Goal: Task Accomplishment & Management: Use online tool/utility

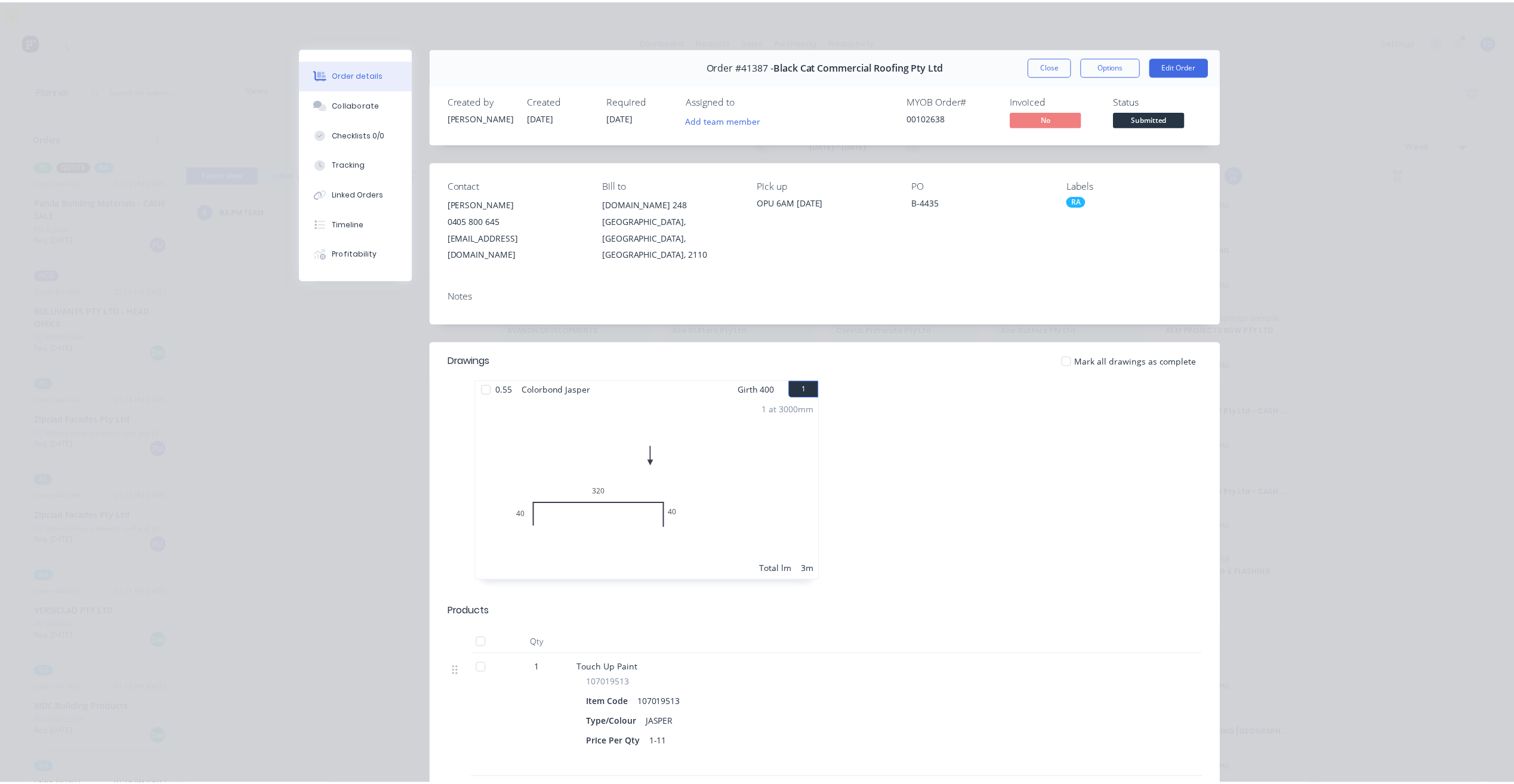
scroll to position [48, 0]
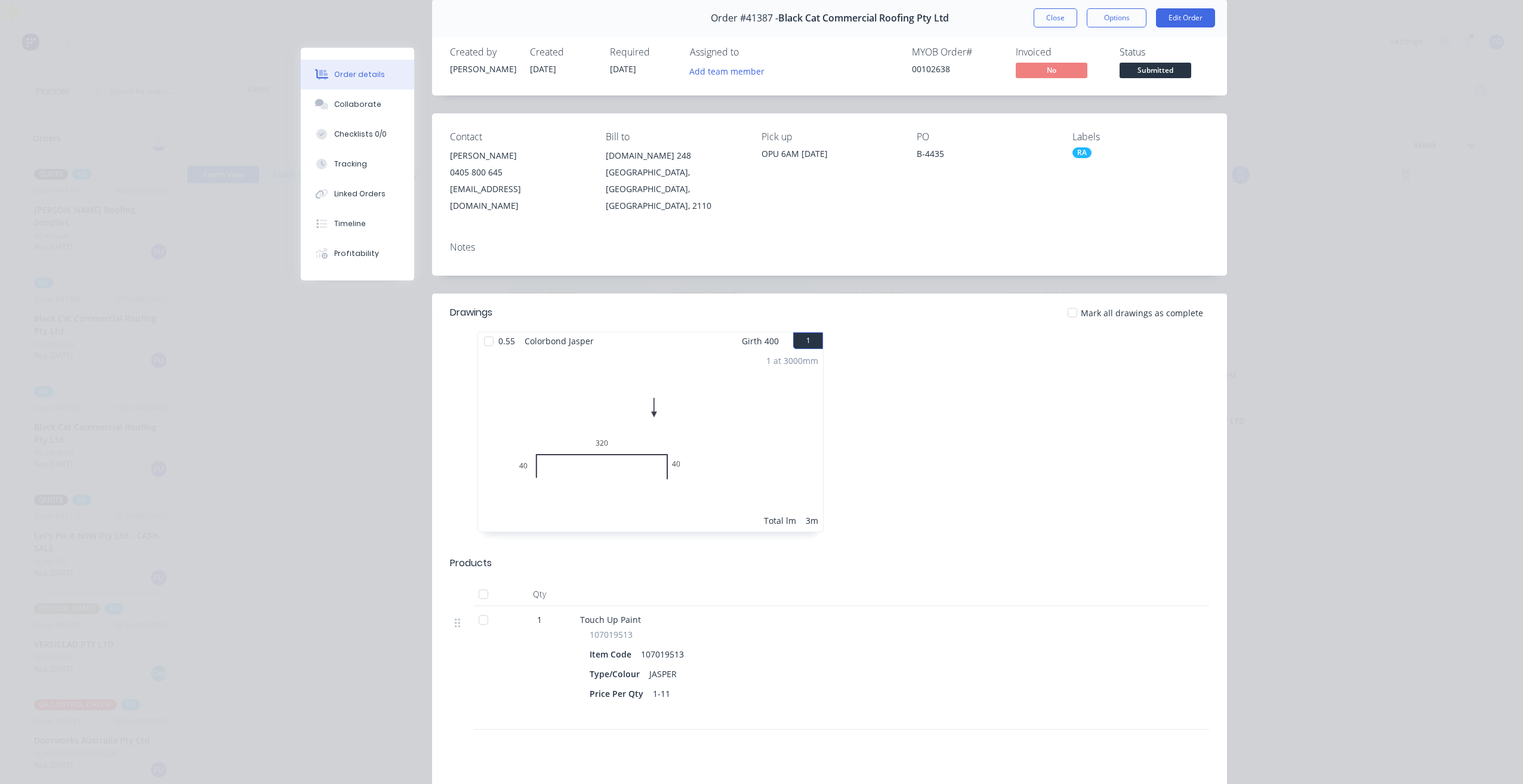
click at [1060, 12] on button "Close" at bounding box center [1055, 17] width 44 height 19
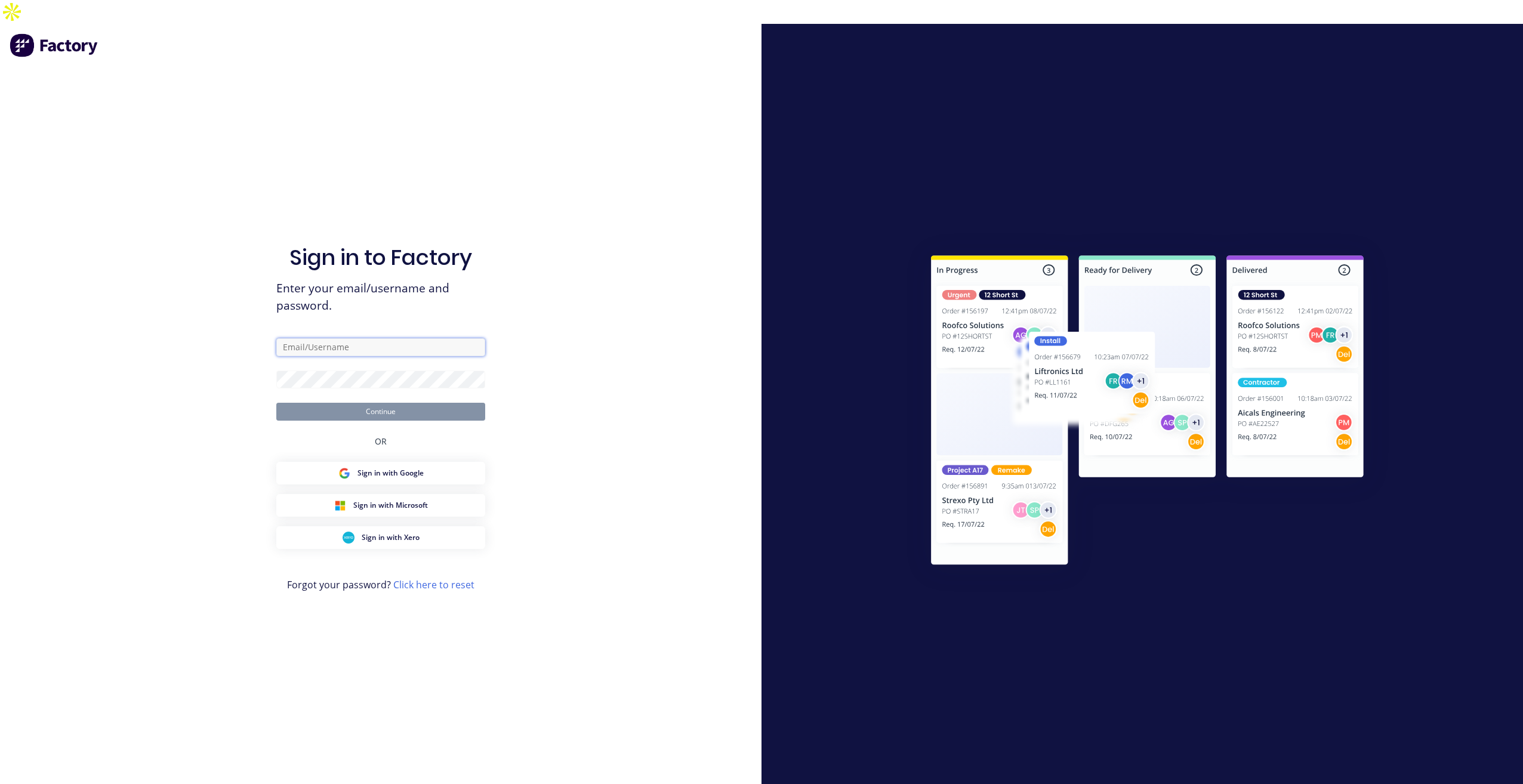
type input "[PERSON_NAME][EMAIL_ADDRESS][DOMAIN_NAME]"
click at [435, 402] on button "Continue" at bounding box center [381, 411] width 209 height 18
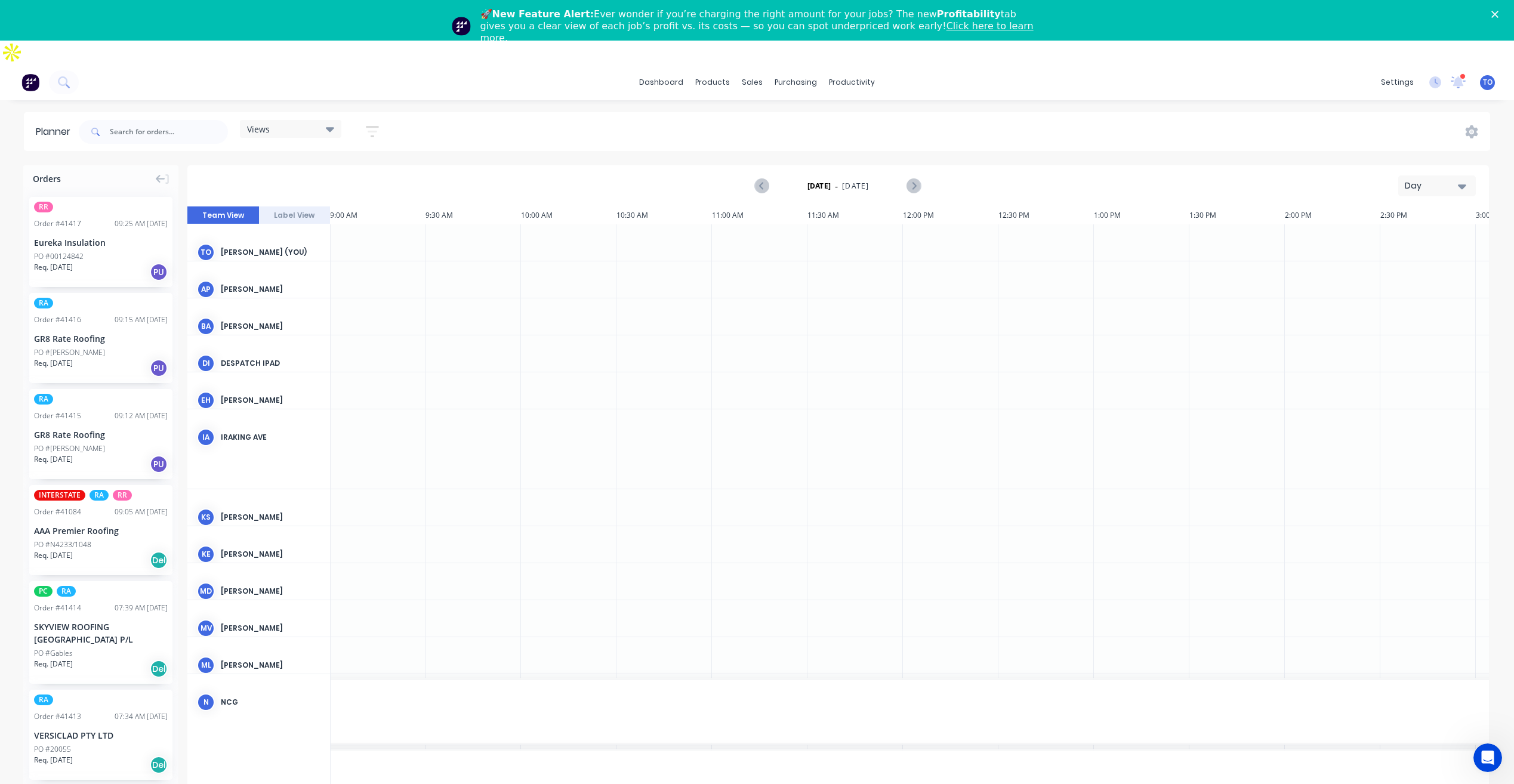
click at [1411, 179] on div "Day" at bounding box center [1432, 186] width 55 height 12
click at [1393, 229] on div "Week" at bounding box center [1415, 241] width 118 height 24
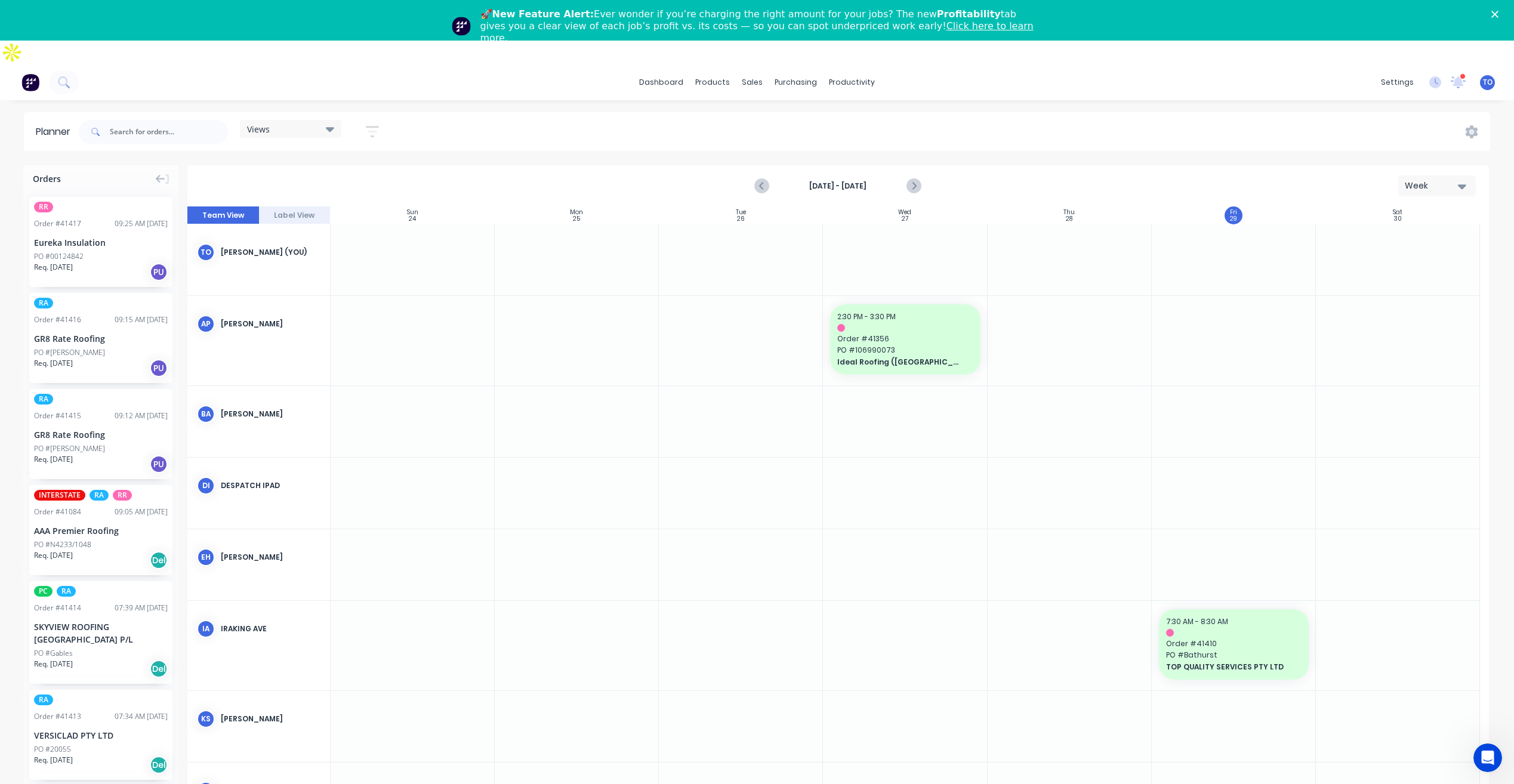
click at [360, 120] on button "button" at bounding box center [372, 131] width 38 height 23
click at [350, 170] on div "Show/Hide users" at bounding box center [309, 177] width 83 height 12
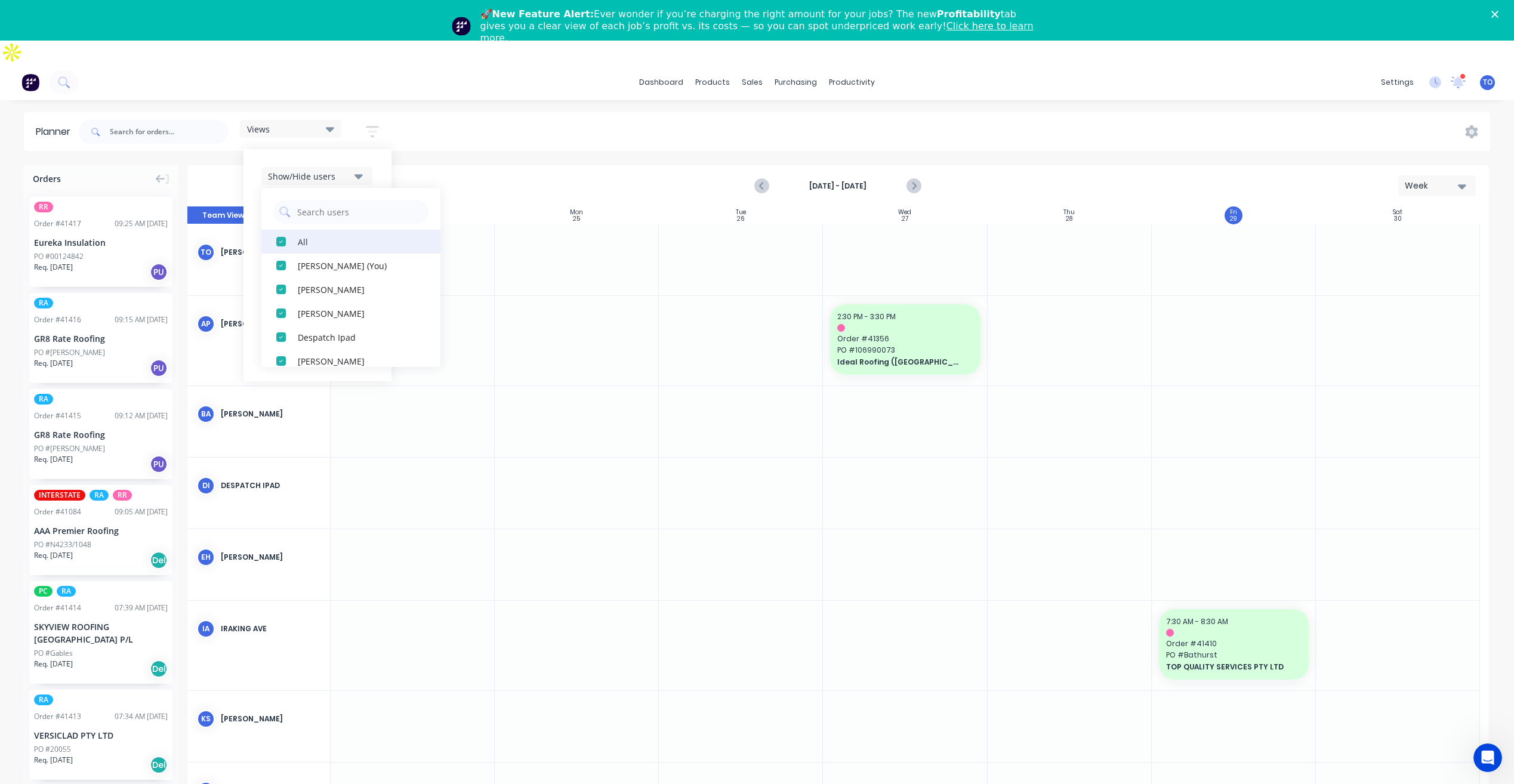
click at [323, 235] on div "All" at bounding box center [358, 242] width 120 height 12
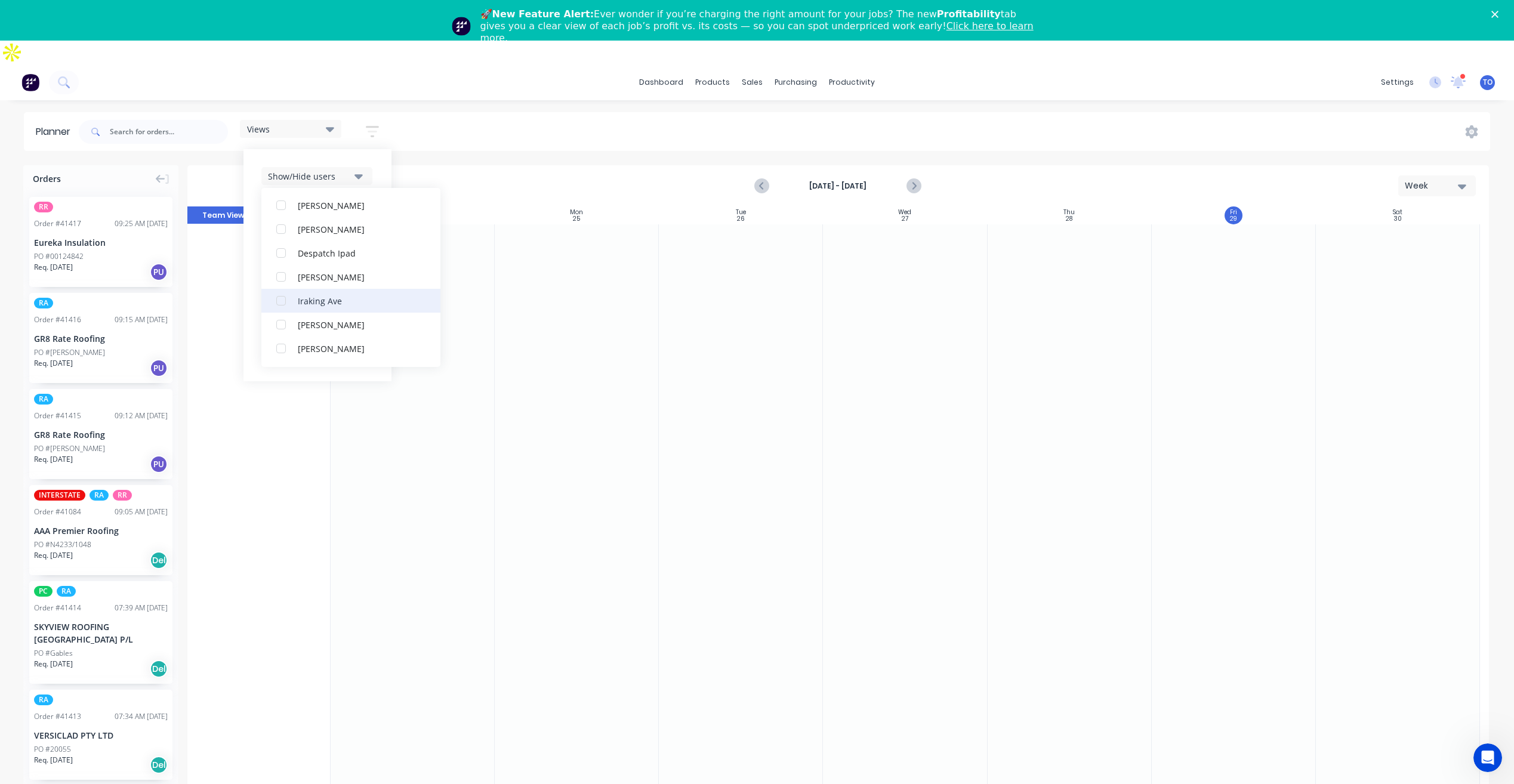
scroll to position [239, 0]
click at [320, 354] on div "RA PM Team" at bounding box center [358, 360] width 120 height 12
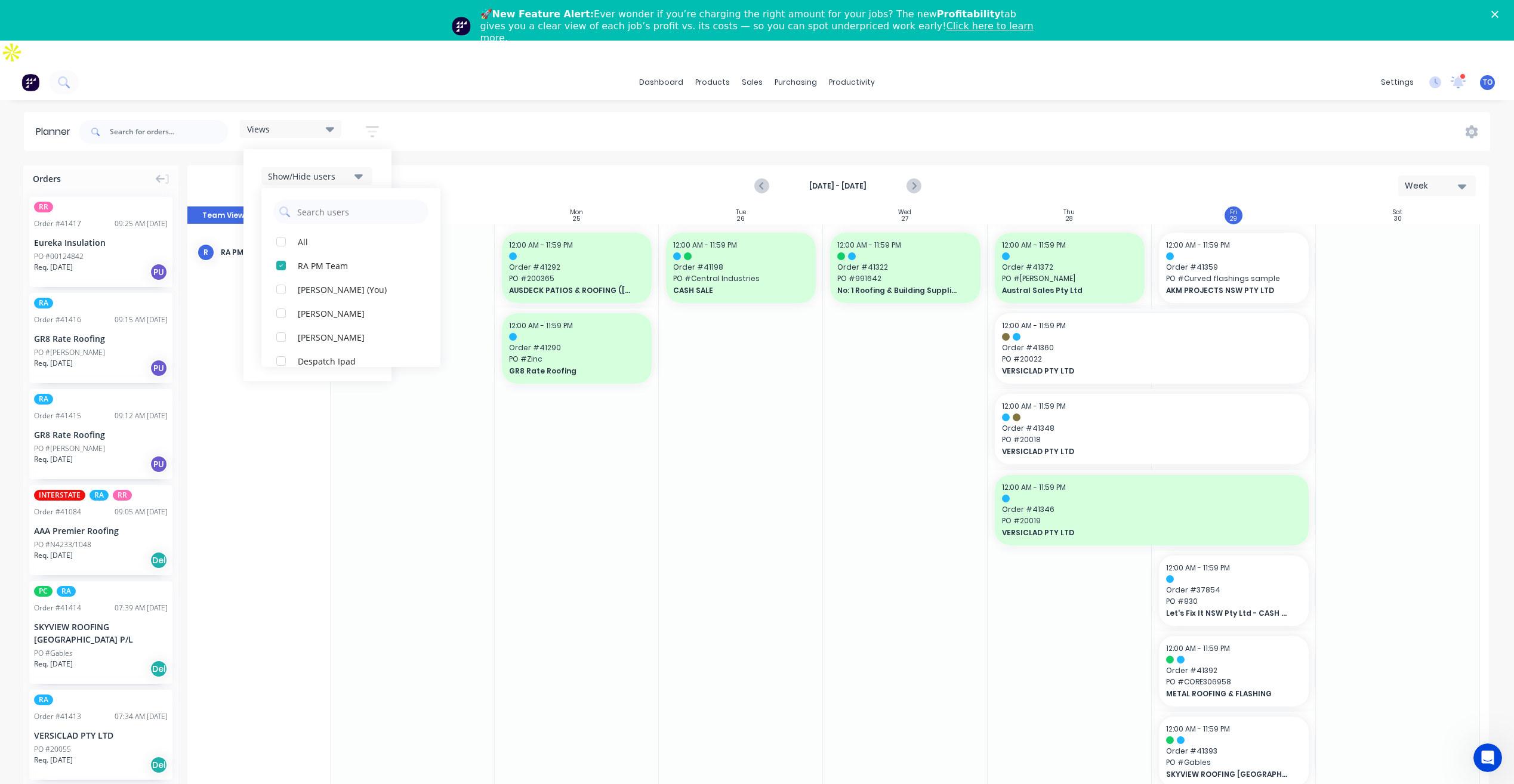
drag, startPoint x: 381, startPoint y: 142, endPoint x: 355, endPoint y: 198, distance: 61.7
click at [381, 149] on div "Show/Hide users All RA PM Team [PERSON_NAME] (You) [PERSON_NAME] [PERSON_NAME] …" at bounding box center [318, 265] width 148 height 232
drag, startPoint x: 353, startPoint y: 185, endPoint x: 352, endPoint y: 196, distance: 11.0
click at [354, 202] on button "Show/Hide orders" at bounding box center [317, 211] width 111 height 18
click at [325, 235] on div "All" at bounding box center [358, 242] width 120 height 12
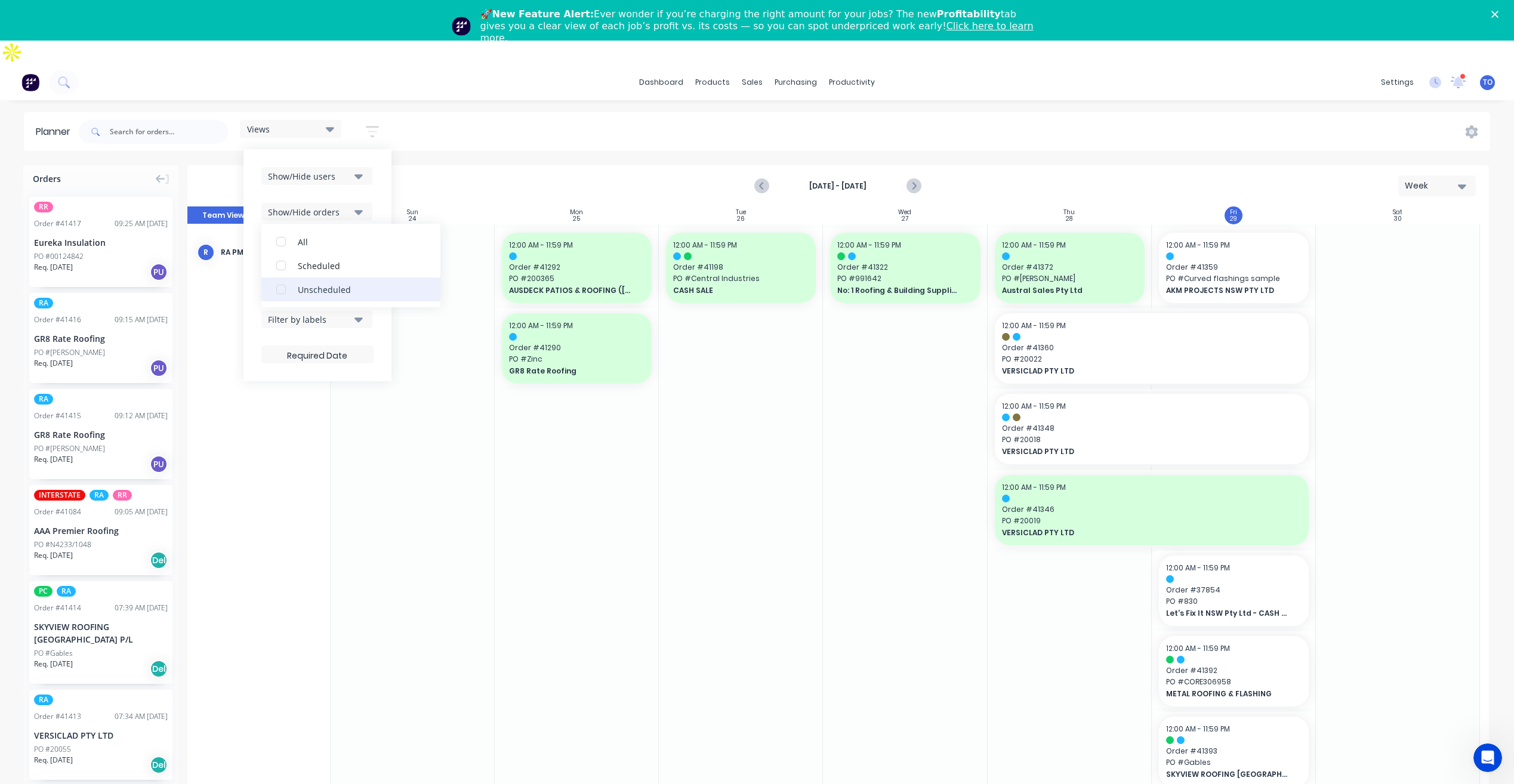
click at [330, 283] on div "Unscheduled" at bounding box center [358, 289] width 120 height 12
click at [377, 159] on div "Show/Hide users Show/Hide orders All Scheduled Unscheduled Filter by status Fil…" at bounding box center [318, 265] width 148 height 232
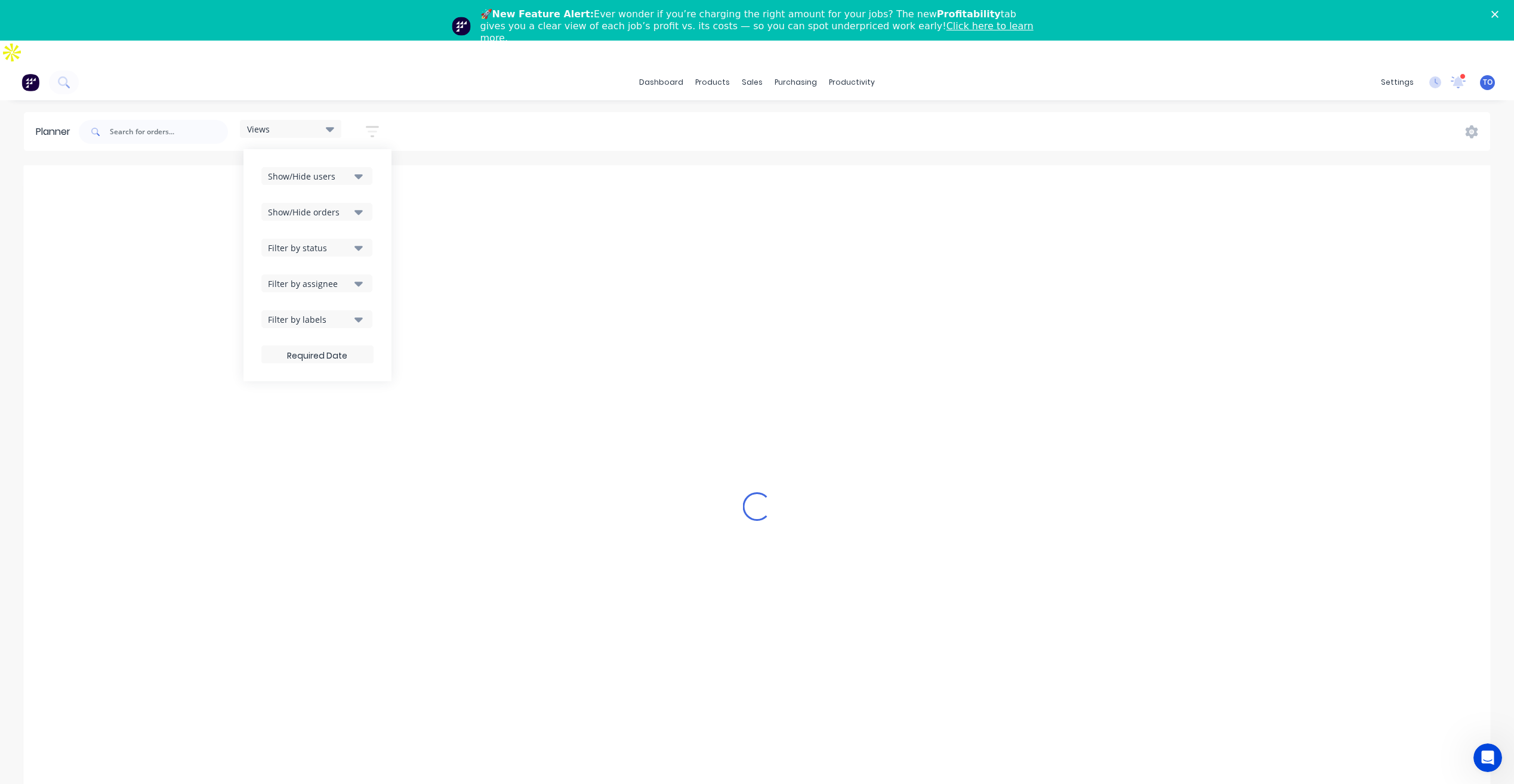
click at [335, 242] on div "Filter by status" at bounding box center [309, 248] width 83 height 12
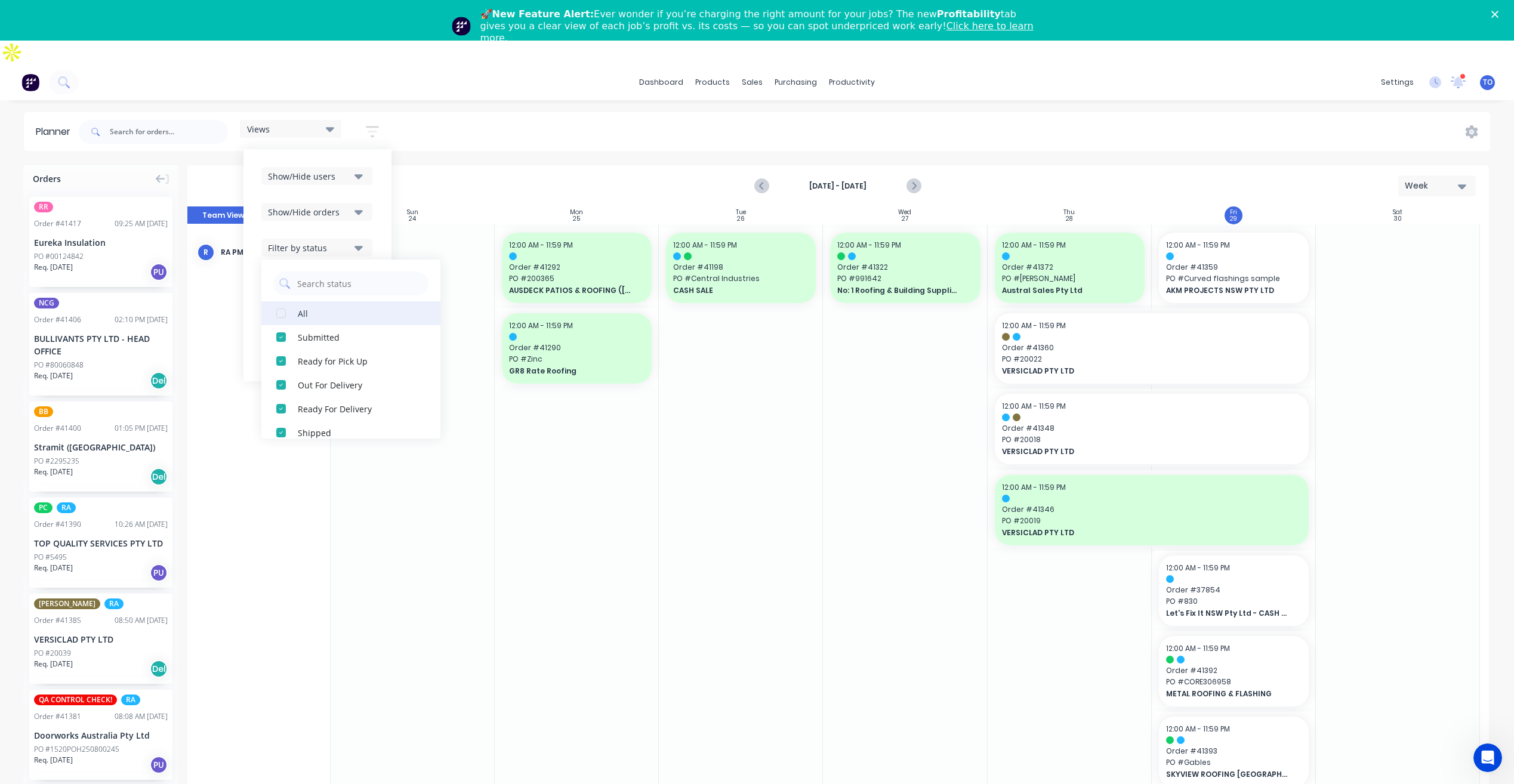
click at [304, 307] on div "All" at bounding box center [358, 313] width 120 height 12
drag, startPoint x: 377, startPoint y: 192, endPoint x: 377, endPoint y: 205, distance: 13.0
click at [377, 193] on div "Show/Hide users Show/Hide orders Filter by status All Draft Quote Archived Deli…" at bounding box center [318, 265] width 148 height 232
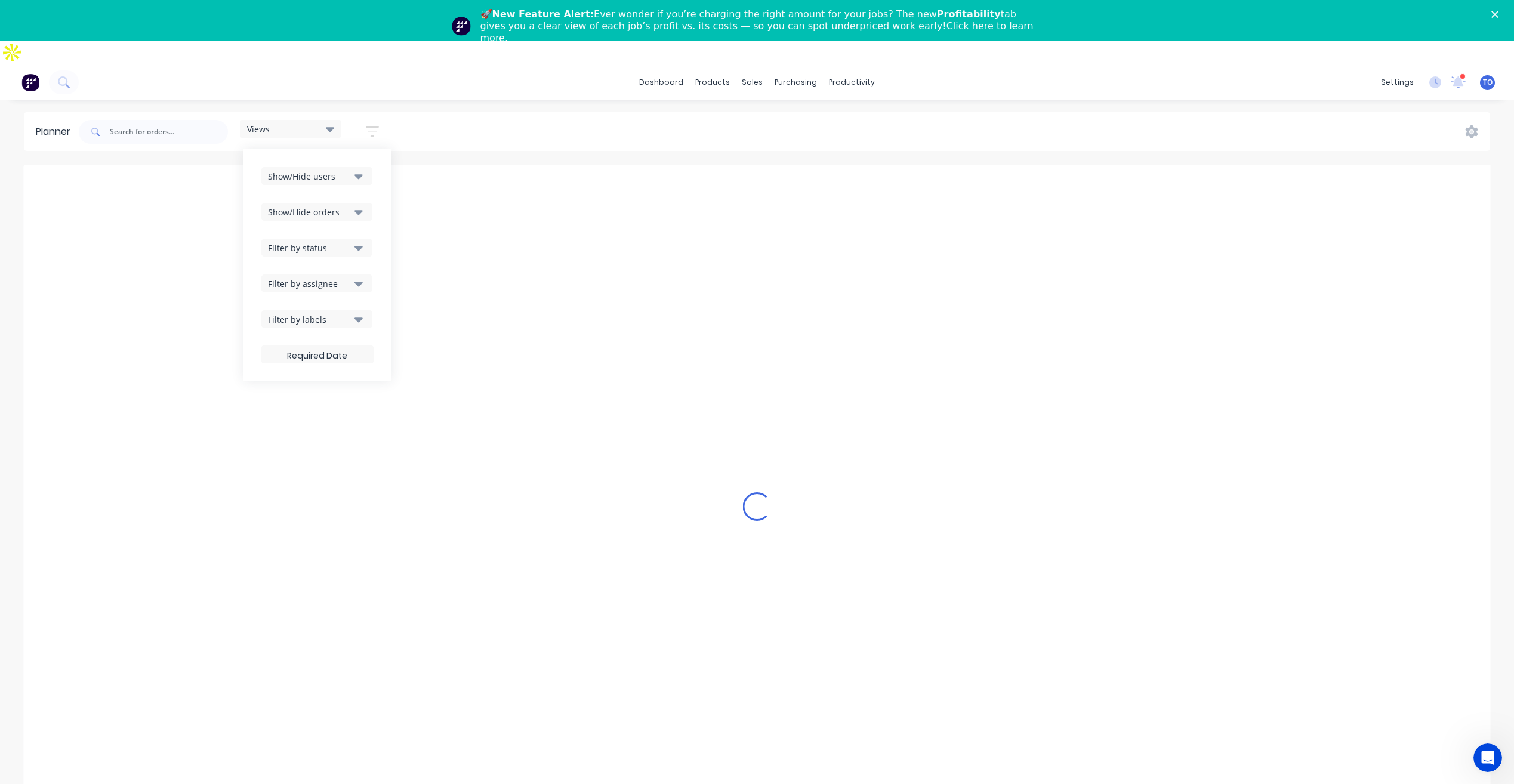
click at [338, 247] on div "Show/Hide users Show/Hide orders Filter by status Filter by assignee Filter by …" at bounding box center [318, 265] width 112 height 196
drag, startPoint x: 335, startPoint y: 262, endPoint x: 337, endPoint y: 255, distance: 7.3
click at [335, 277] on div "Filter by assignee" at bounding box center [309, 284] width 83 height 12
drag, startPoint x: 377, startPoint y: 210, endPoint x: 864, endPoint y: 102, distance: 498.8
click at [377, 209] on div "Show/Hide users Show/Hide orders Filter by status Filter by assignee All Unassi…" at bounding box center [318, 265] width 148 height 232
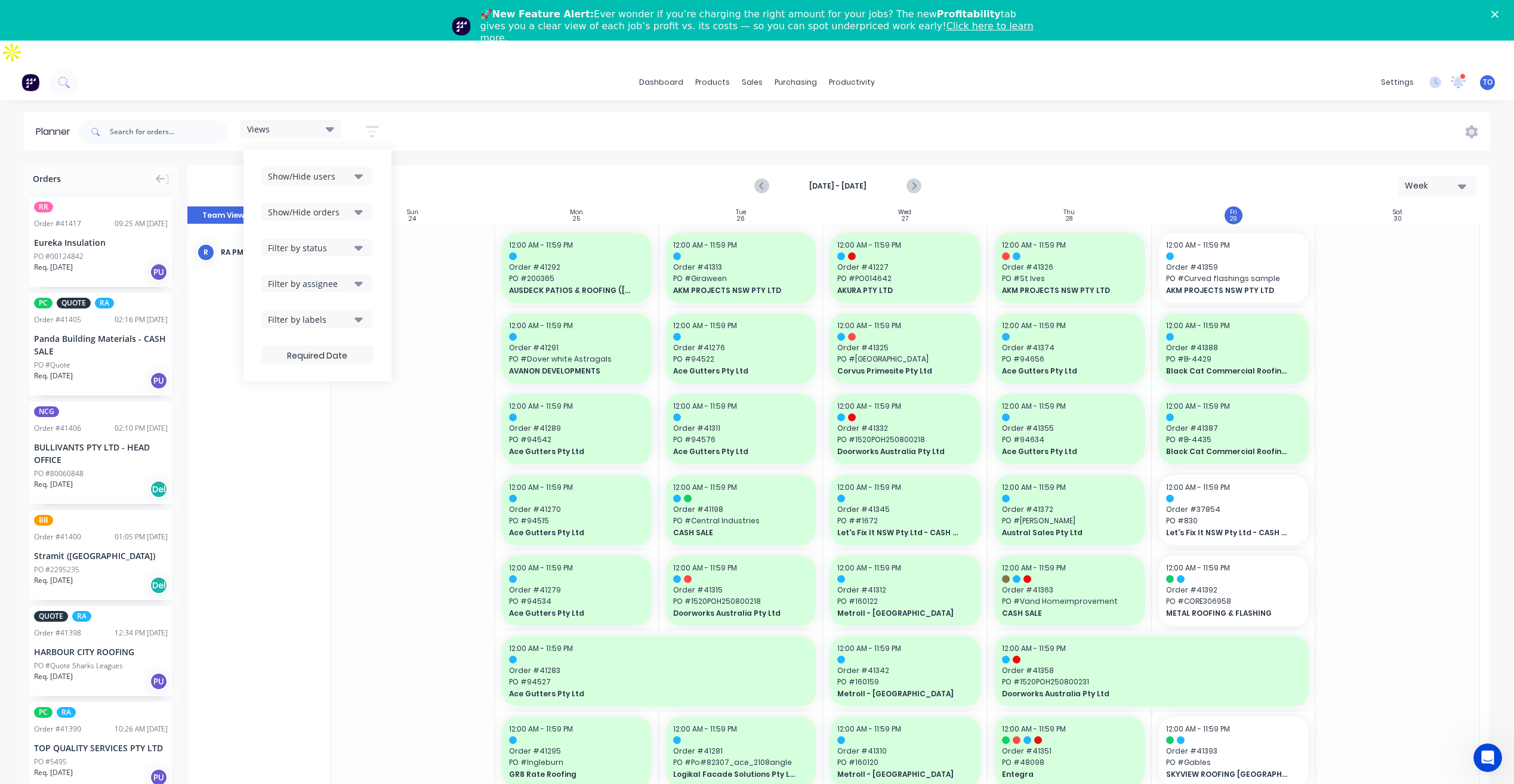
click at [1018, 87] on div "dashboard products sales purchasing productivity dashboard products Product Cat…" at bounding box center [757, 456] width 1514 height 784
click at [178, 120] on input "text" at bounding box center [169, 131] width 118 height 24
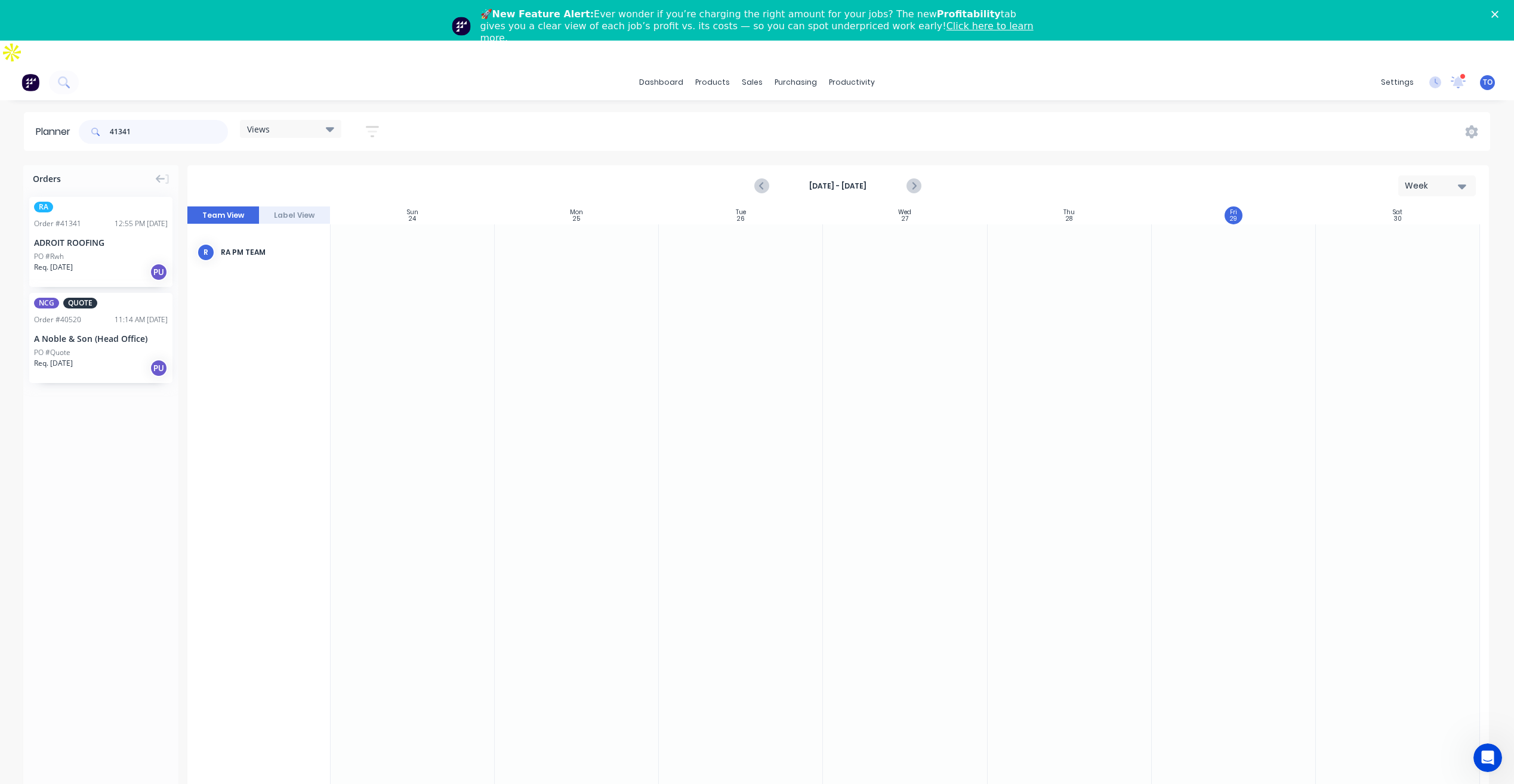
type input "41341"
drag, startPoint x: 84, startPoint y: 194, endPoint x: 1278, endPoint y: 309, distance: 1199.5
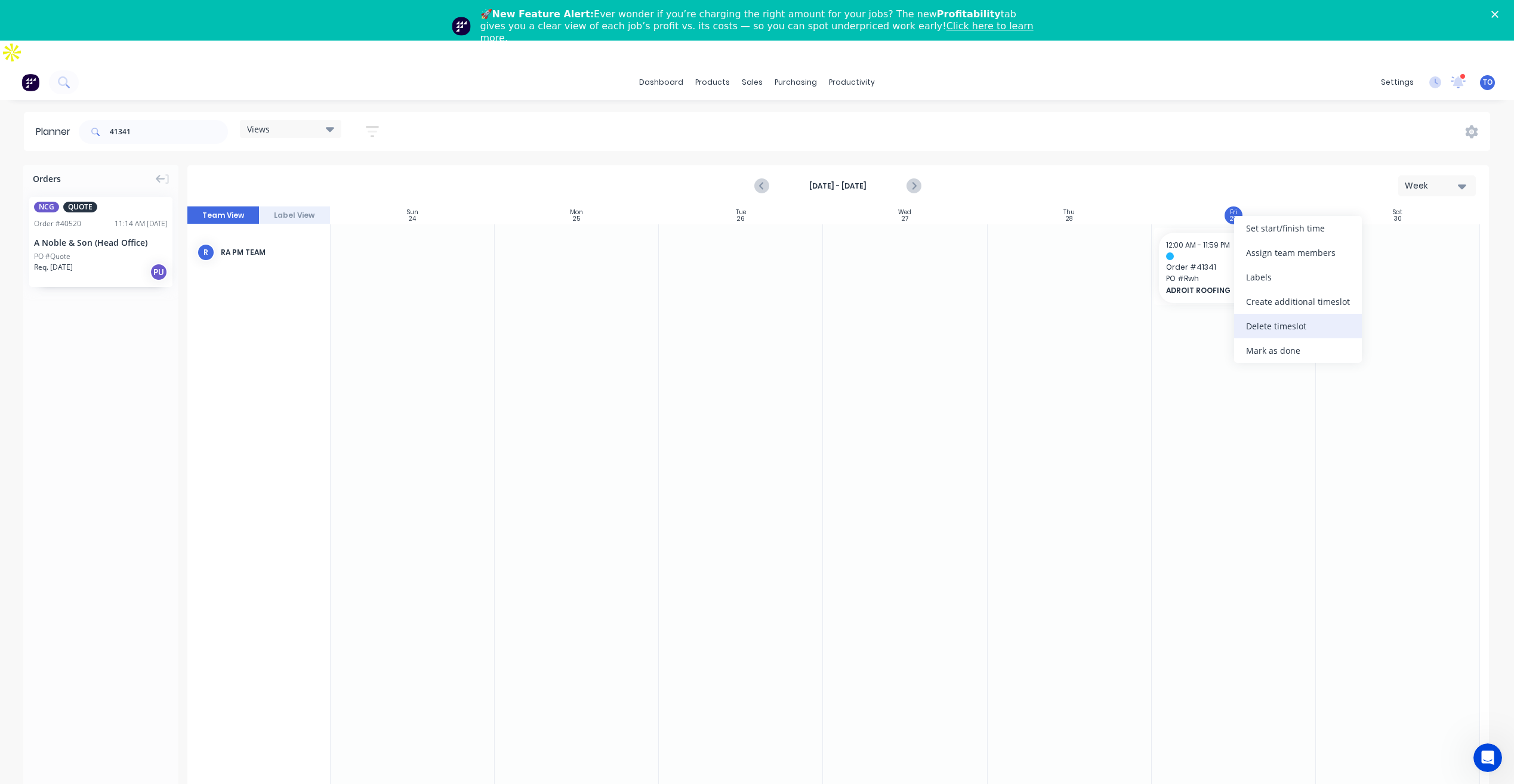
click at [1282, 333] on div "Delete timeslot" at bounding box center [1297, 326] width 128 height 24
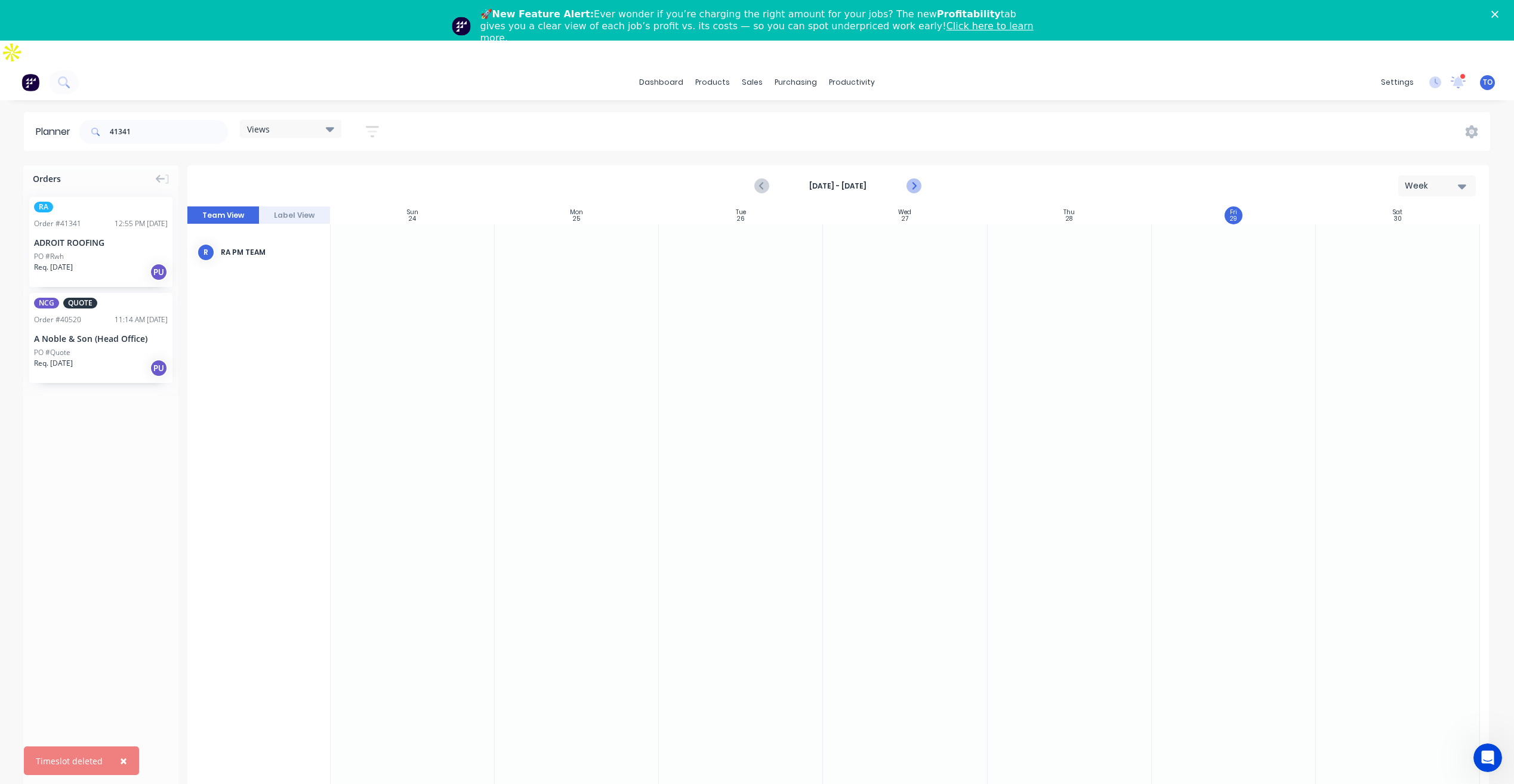
click at [918, 179] on icon "Next page" at bounding box center [914, 186] width 14 height 14
click at [760, 179] on icon "Previous page" at bounding box center [763, 186] width 14 height 14
drag, startPoint x: 68, startPoint y: 227, endPoint x: 706, endPoint y: 286, distance: 640.7
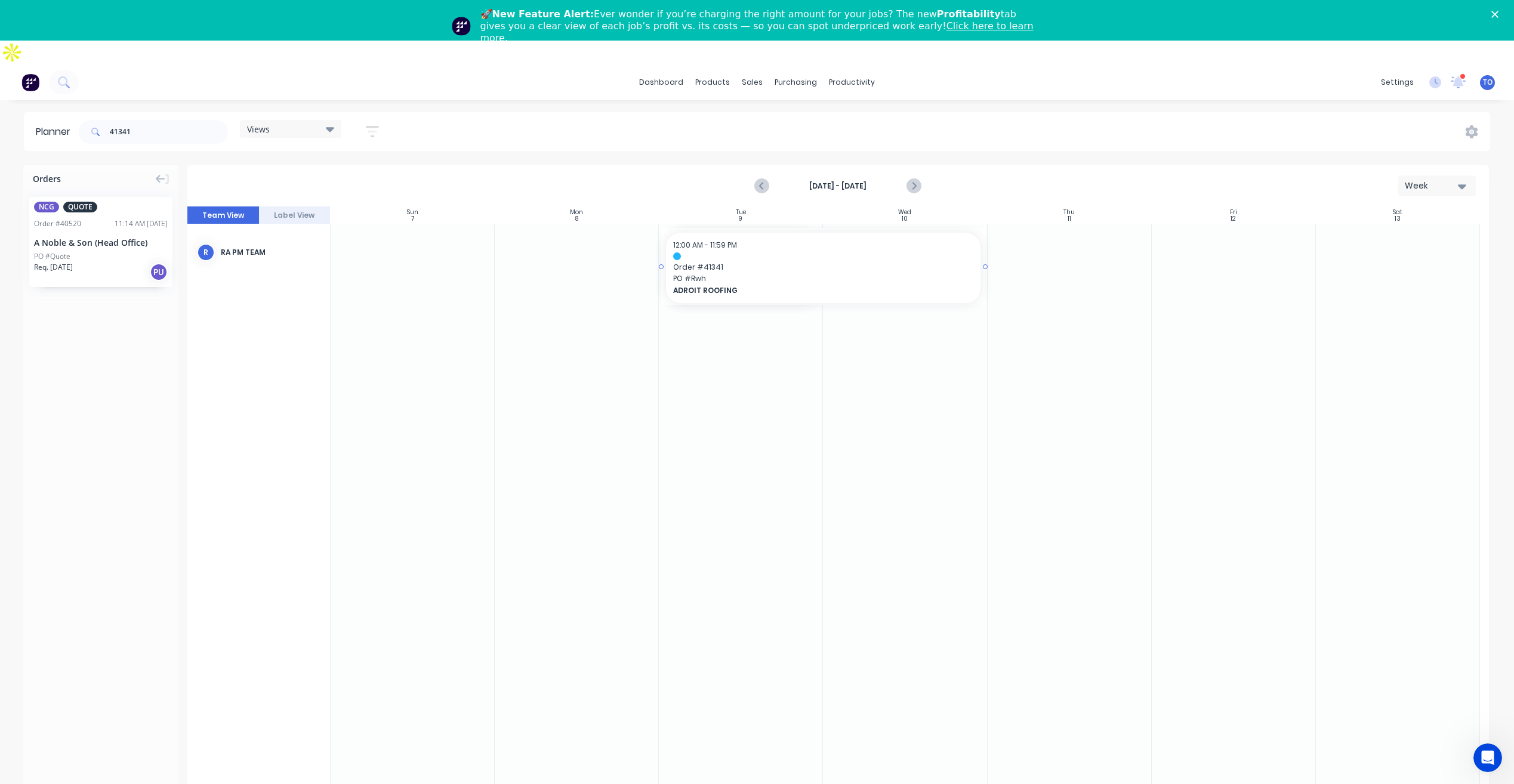
drag, startPoint x: 822, startPoint y: 243, endPoint x: 1104, endPoint y: 236, distance: 282.1
click at [1066, 246] on div at bounding box center [838, 521] width 1302 height 630
click at [713, 454] on div at bounding box center [838, 521] width 1302 height 630
drag, startPoint x: 732, startPoint y: 456, endPoint x: 732, endPoint y: 464, distance: 8.0
click at [732, 464] on div at bounding box center [838, 521] width 1302 height 630
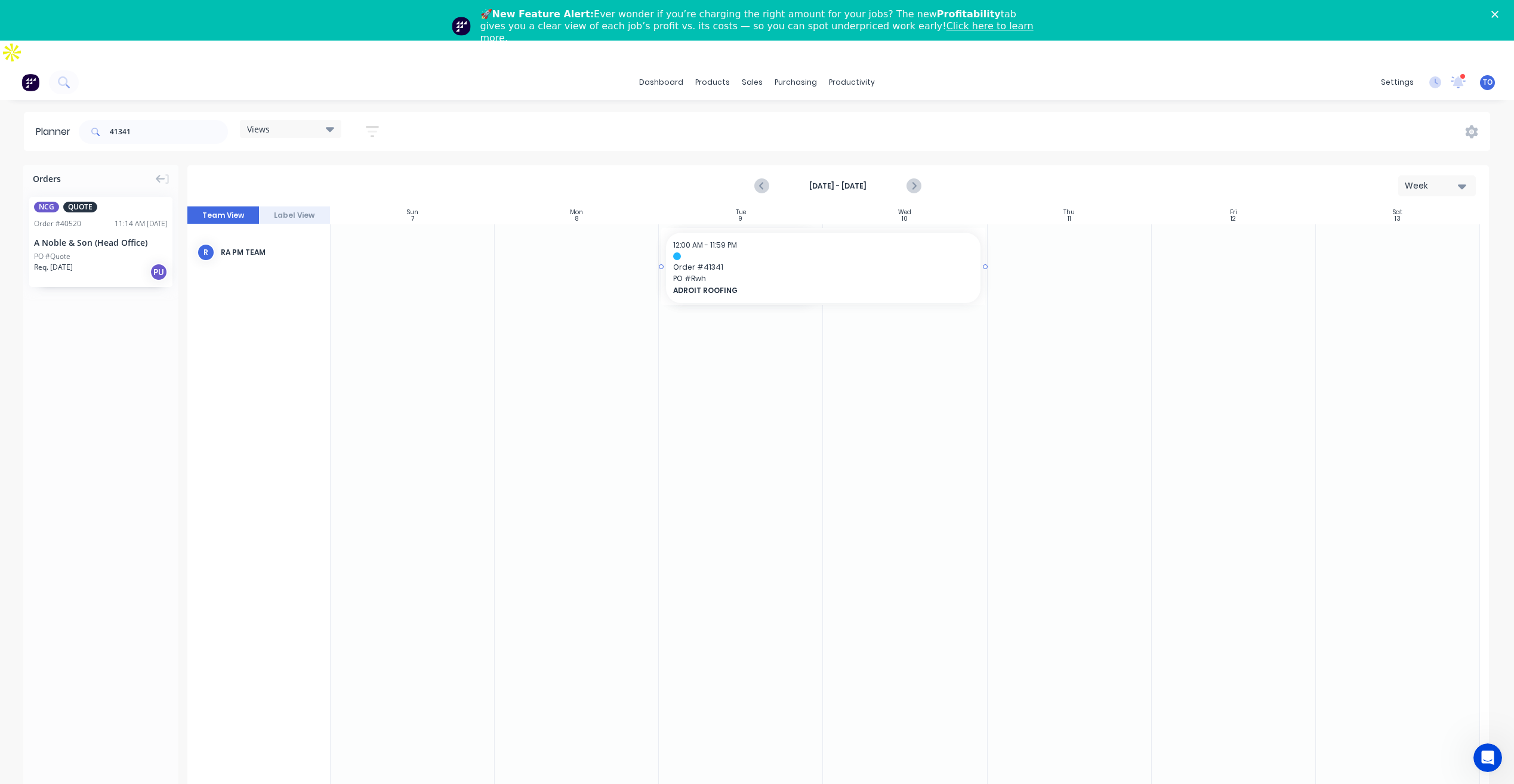
click at [129, 32] on div "🚀 New Feature Alert: Ever wonder if you’re charging the right amount for your j…" at bounding box center [757, 26] width 1514 height 43
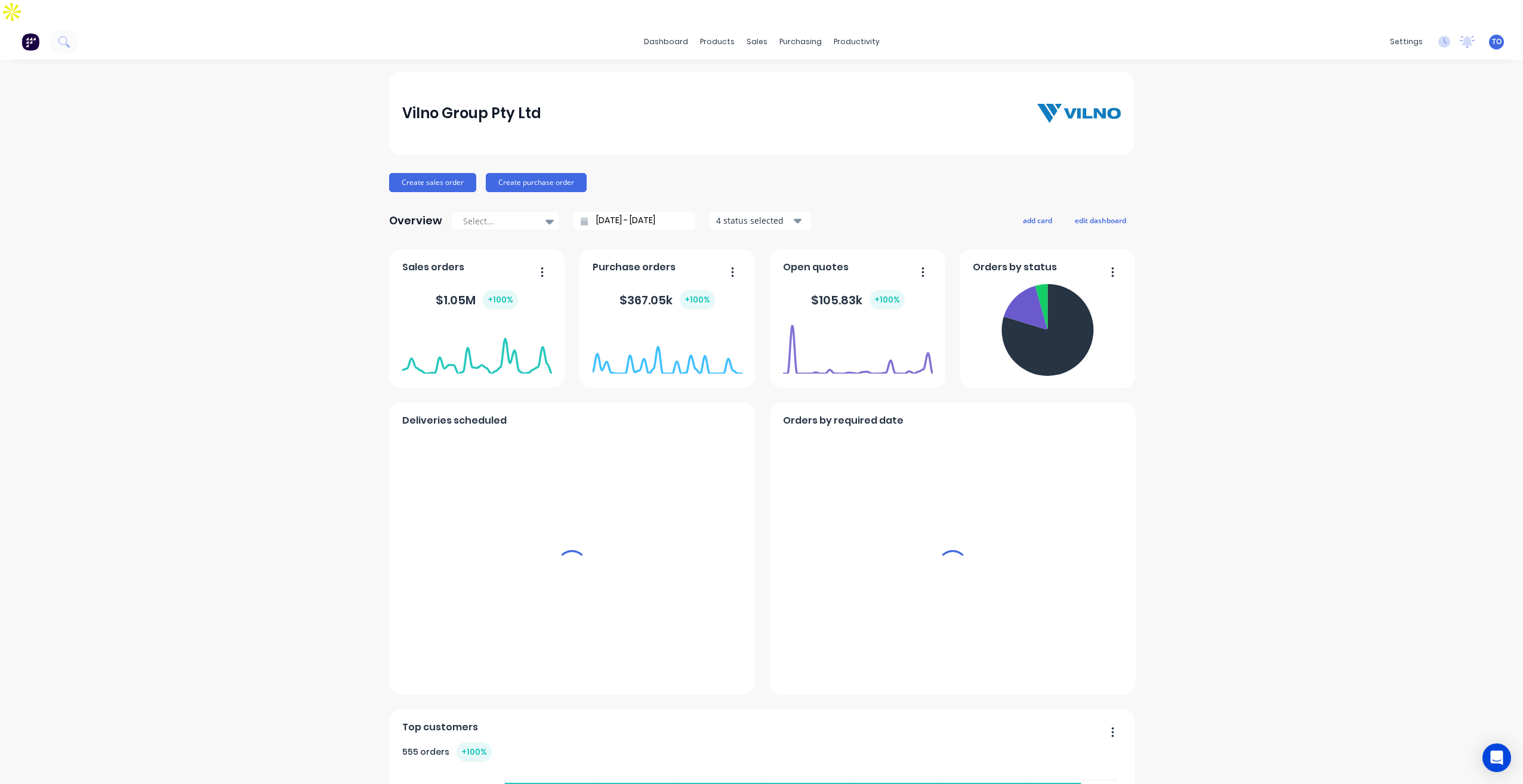
click at [860, 33] on div "productivity" at bounding box center [857, 42] width 58 height 18
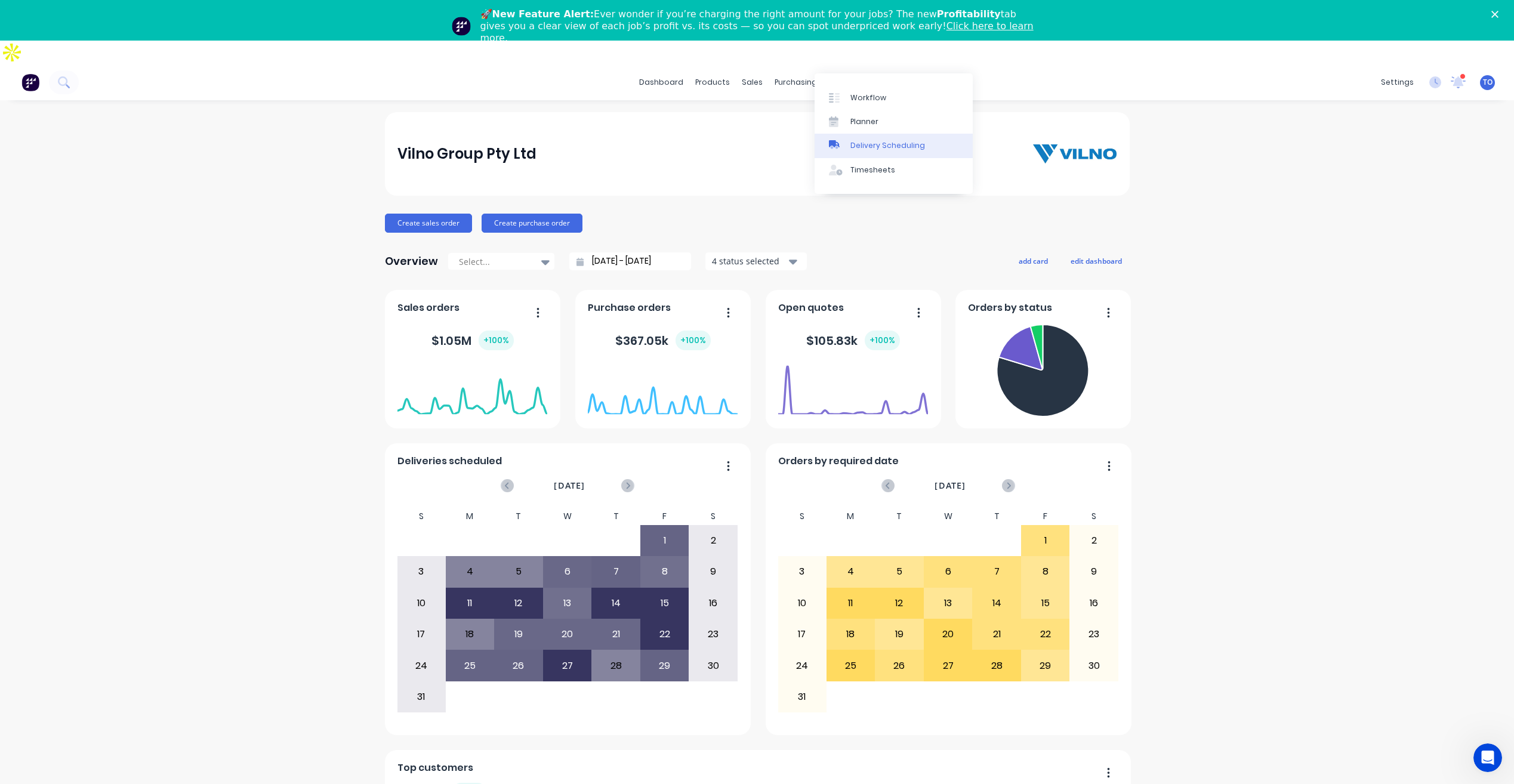
click at [876, 150] on div "Delivery Scheduling" at bounding box center [888, 145] width 75 height 11
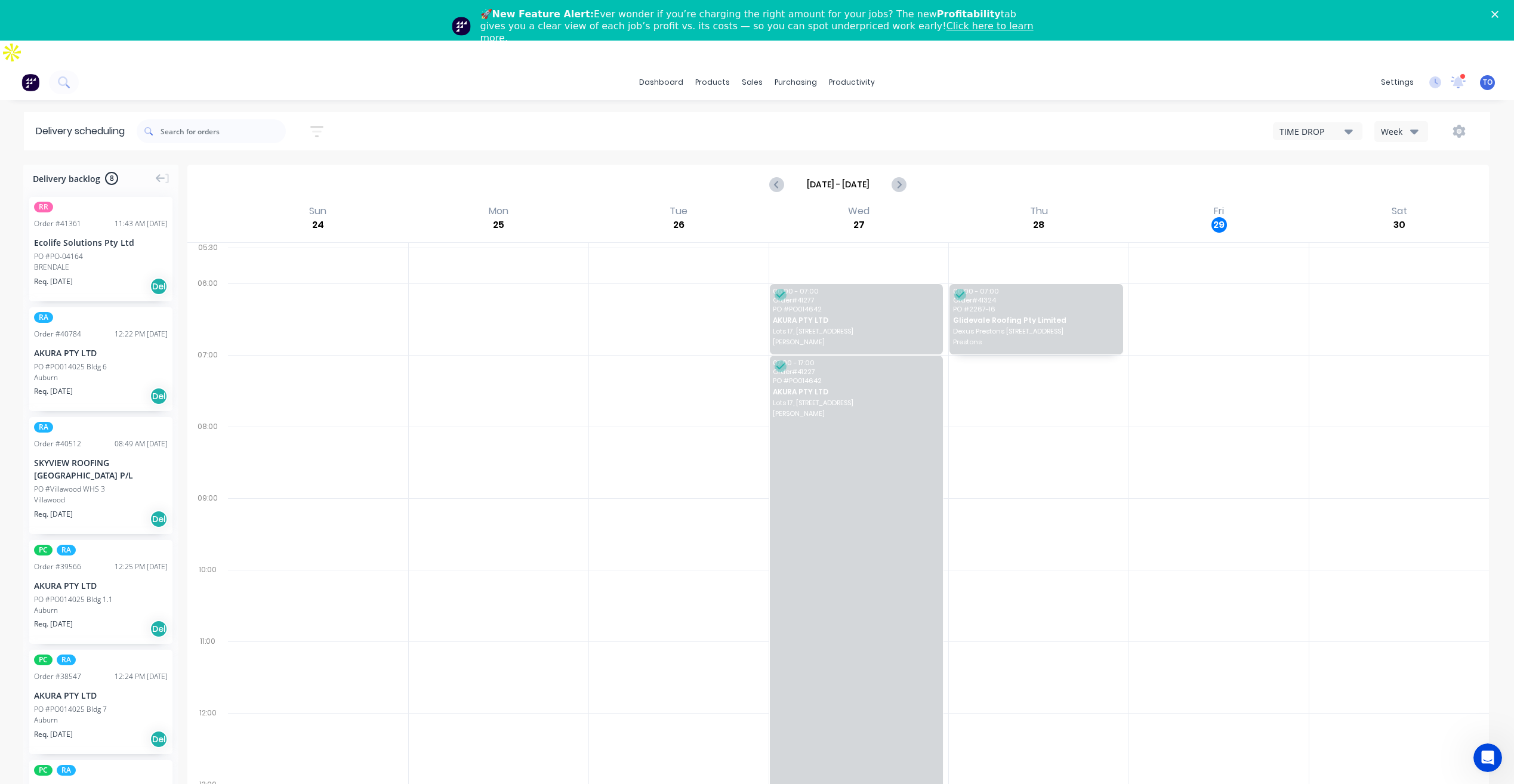
click at [1399, 125] on div "Week" at bounding box center [1398, 131] width 35 height 12
click at [1401, 175] on div "Vehicle" at bounding box center [1434, 186] width 118 height 24
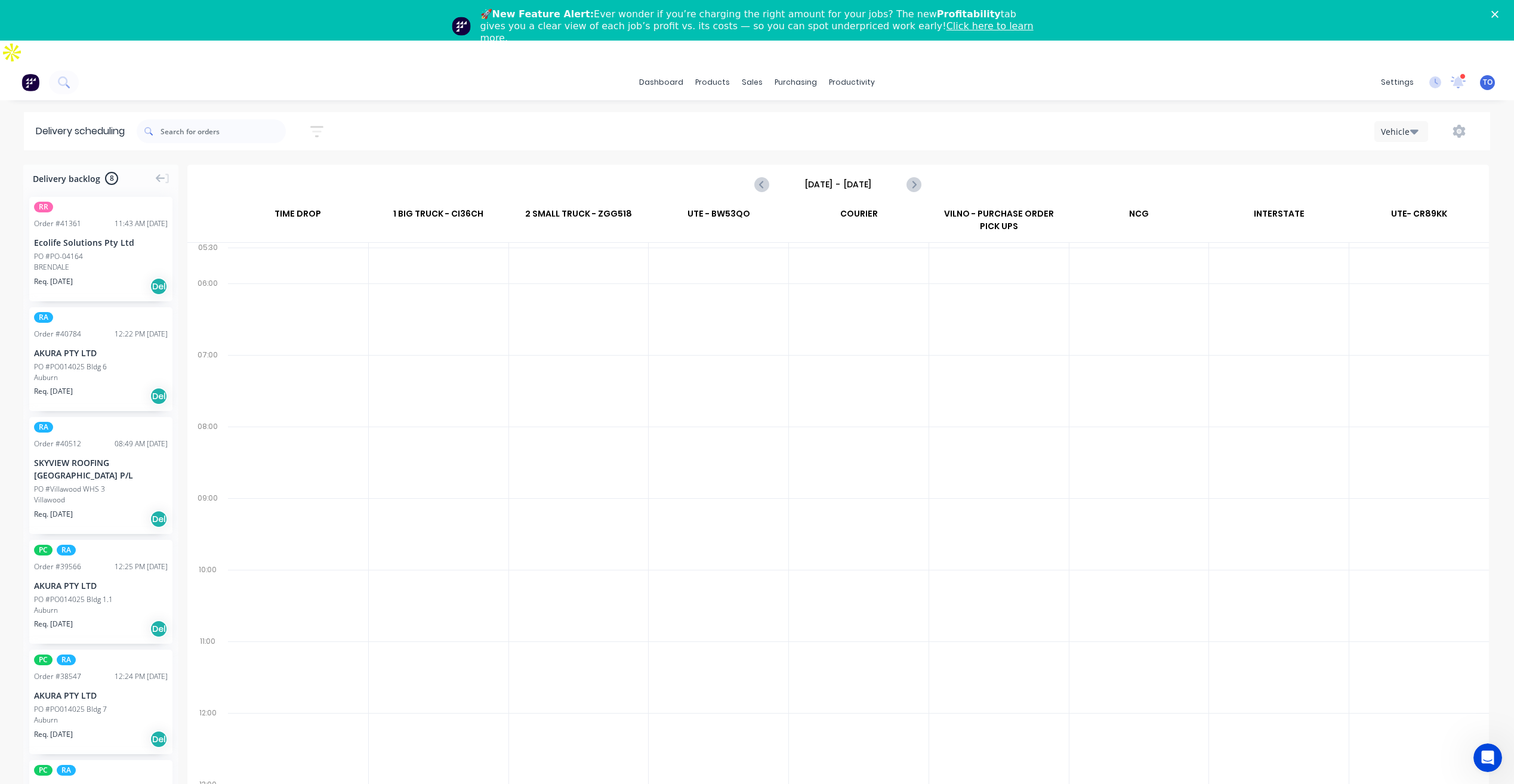
click at [847, 175] on label "Sunday - 24/08/25" at bounding box center [838, 184] width 120 height 19
click at [847, 176] on input "Sunday - 24/08/25" at bounding box center [838, 185] width 118 height 18
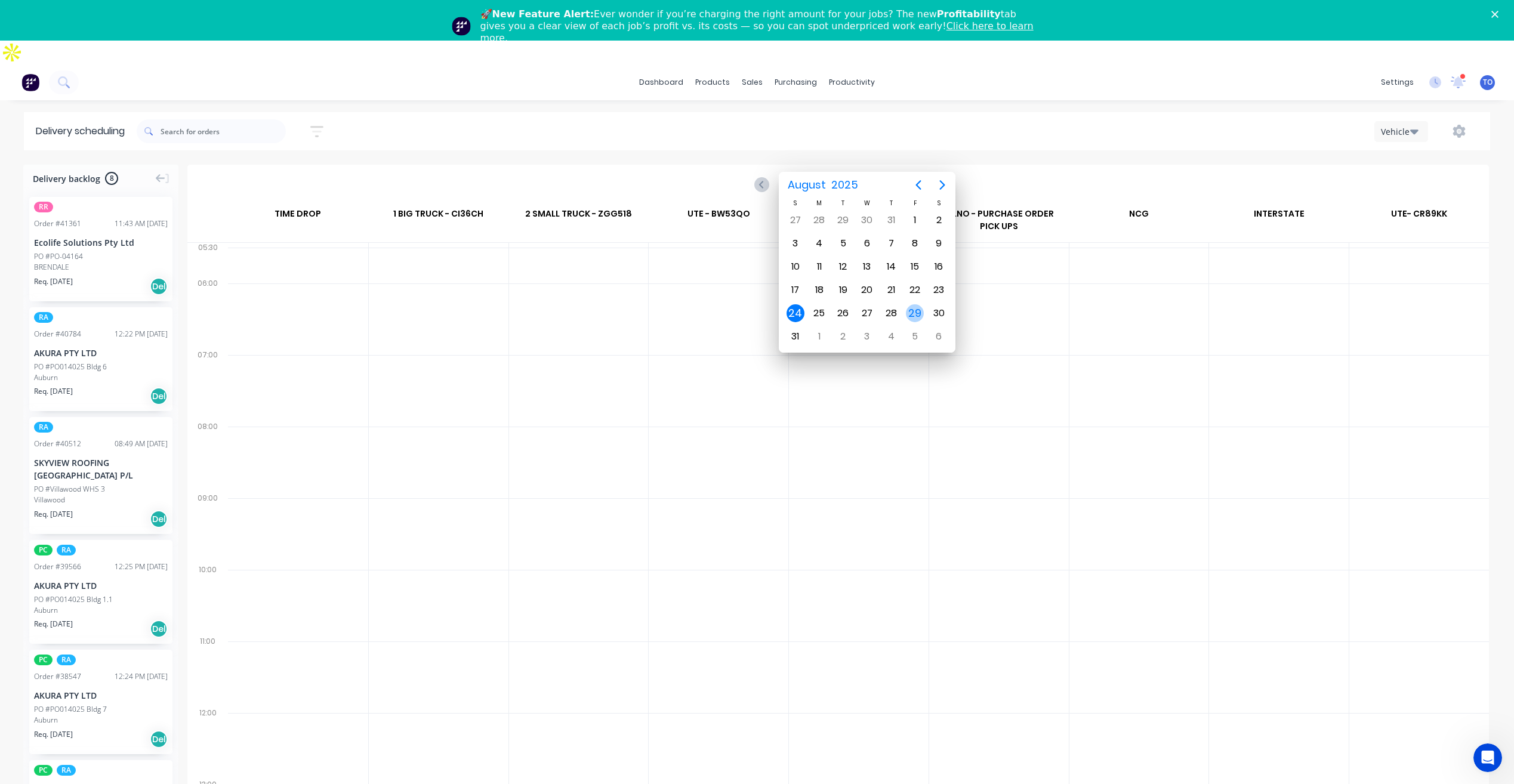
click at [906, 311] on div "29" at bounding box center [914, 313] width 18 height 18
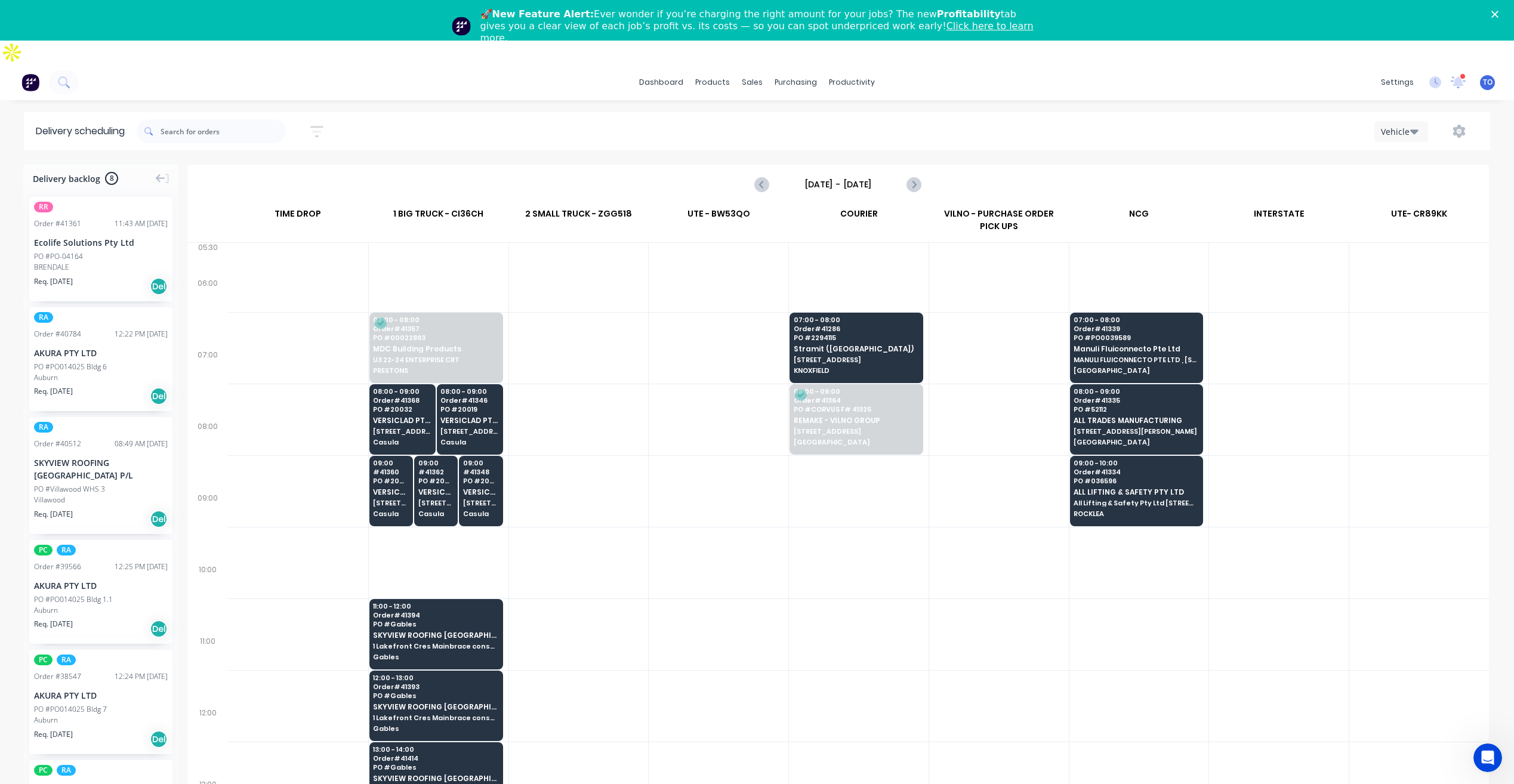
scroll to position [60, 0]
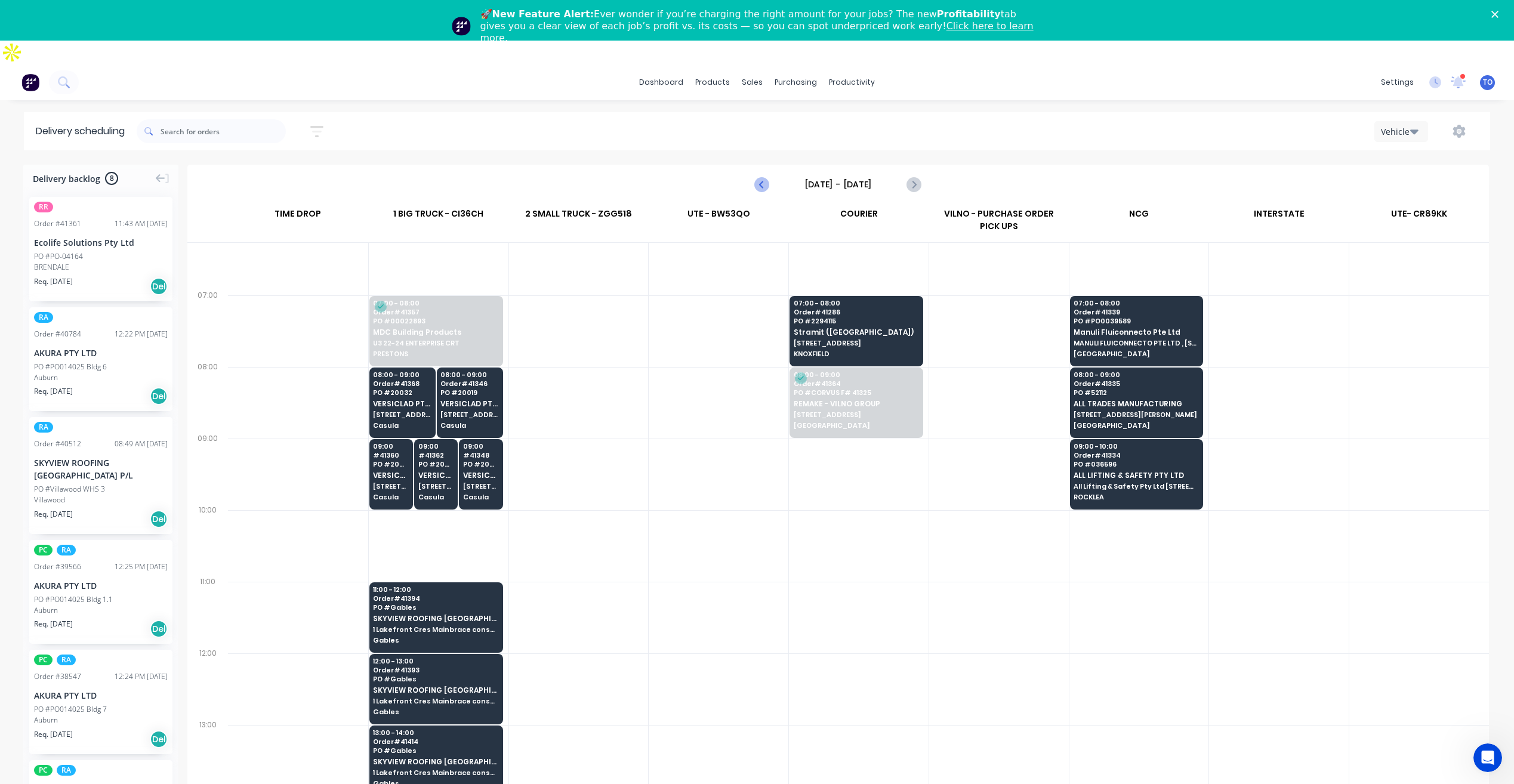
click at [752, 172] on button "Previous page" at bounding box center [762, 184] width 24 height 24
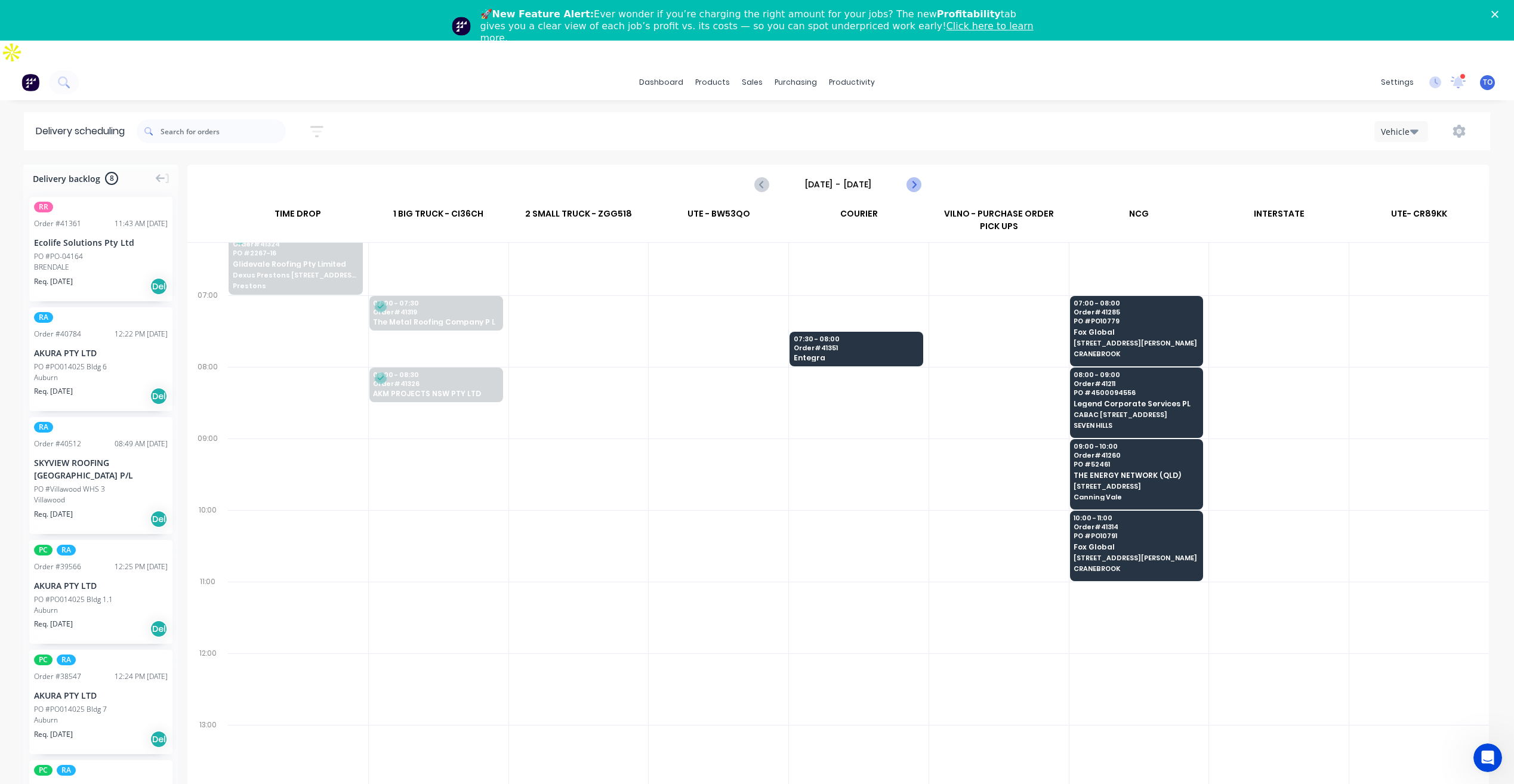
click at [911, 177] on icon "Next page" at bounding box center [914, 185] width 14 height 14
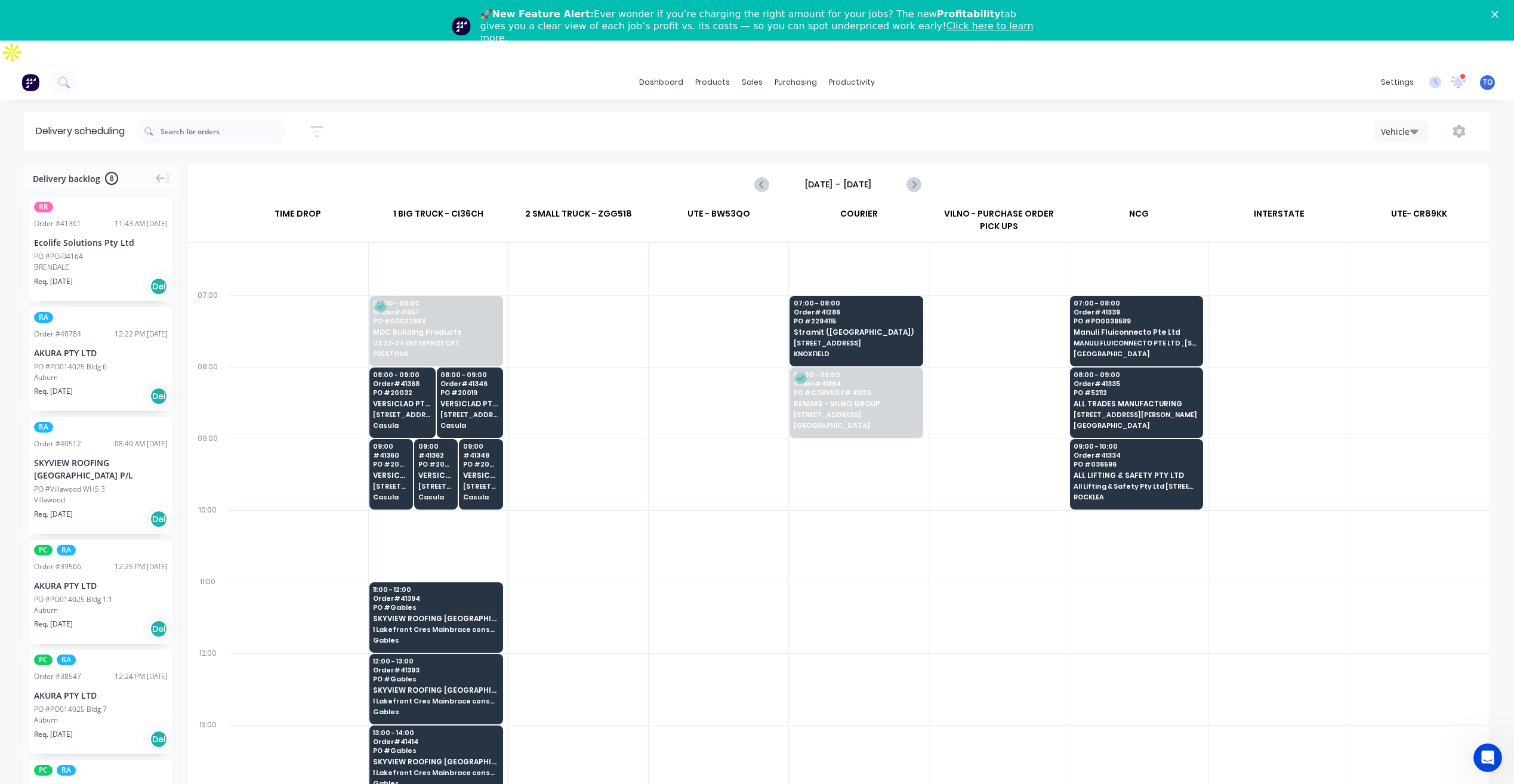
click at [837, 176] on input "Friday - 29/08/25" at bounding box center [838, 185] width 118 height 18
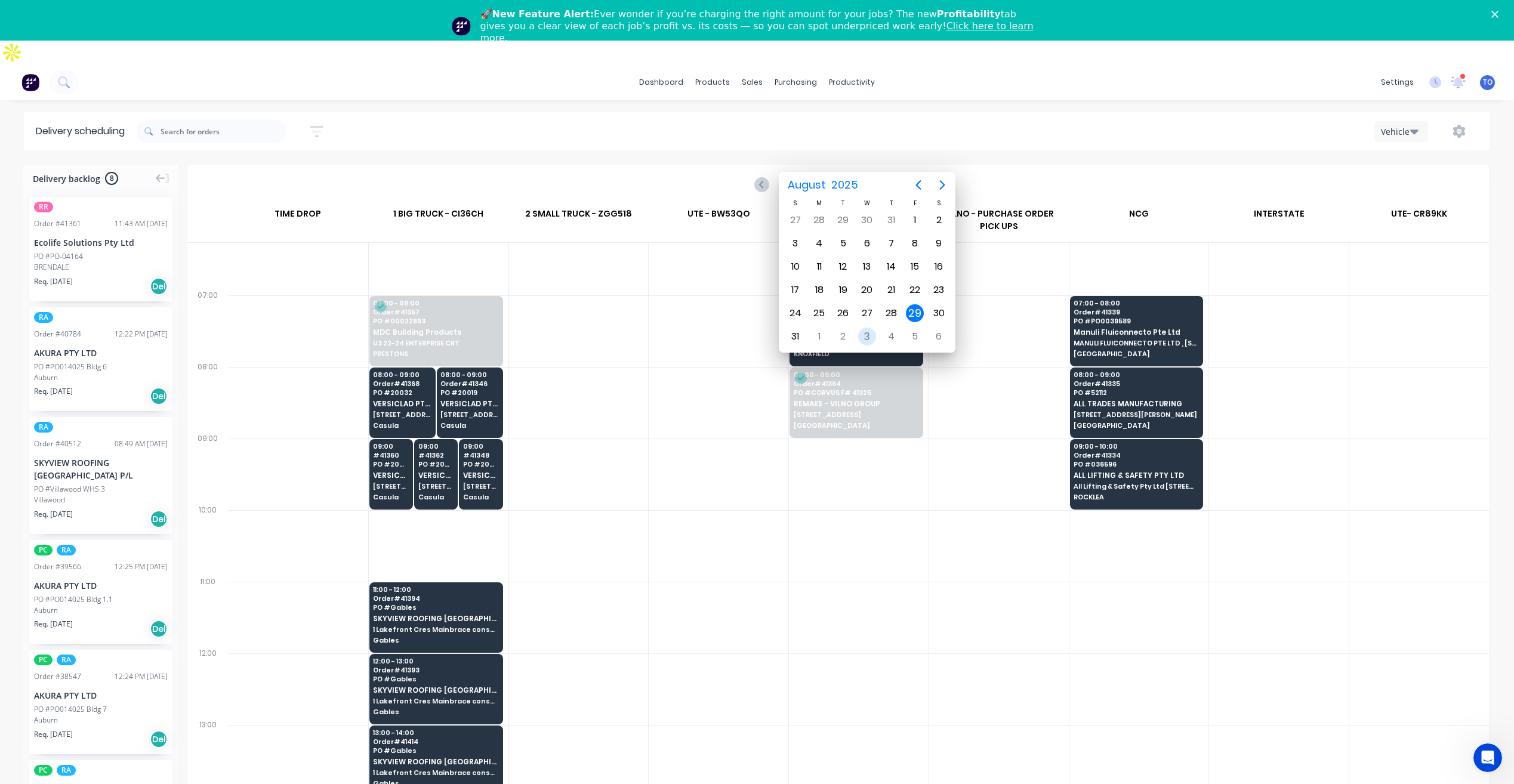
click at [860, 338] on div "3" at bounding box center [867, 336] width 18 height 18
type input "Wednesday - 03/09/25"
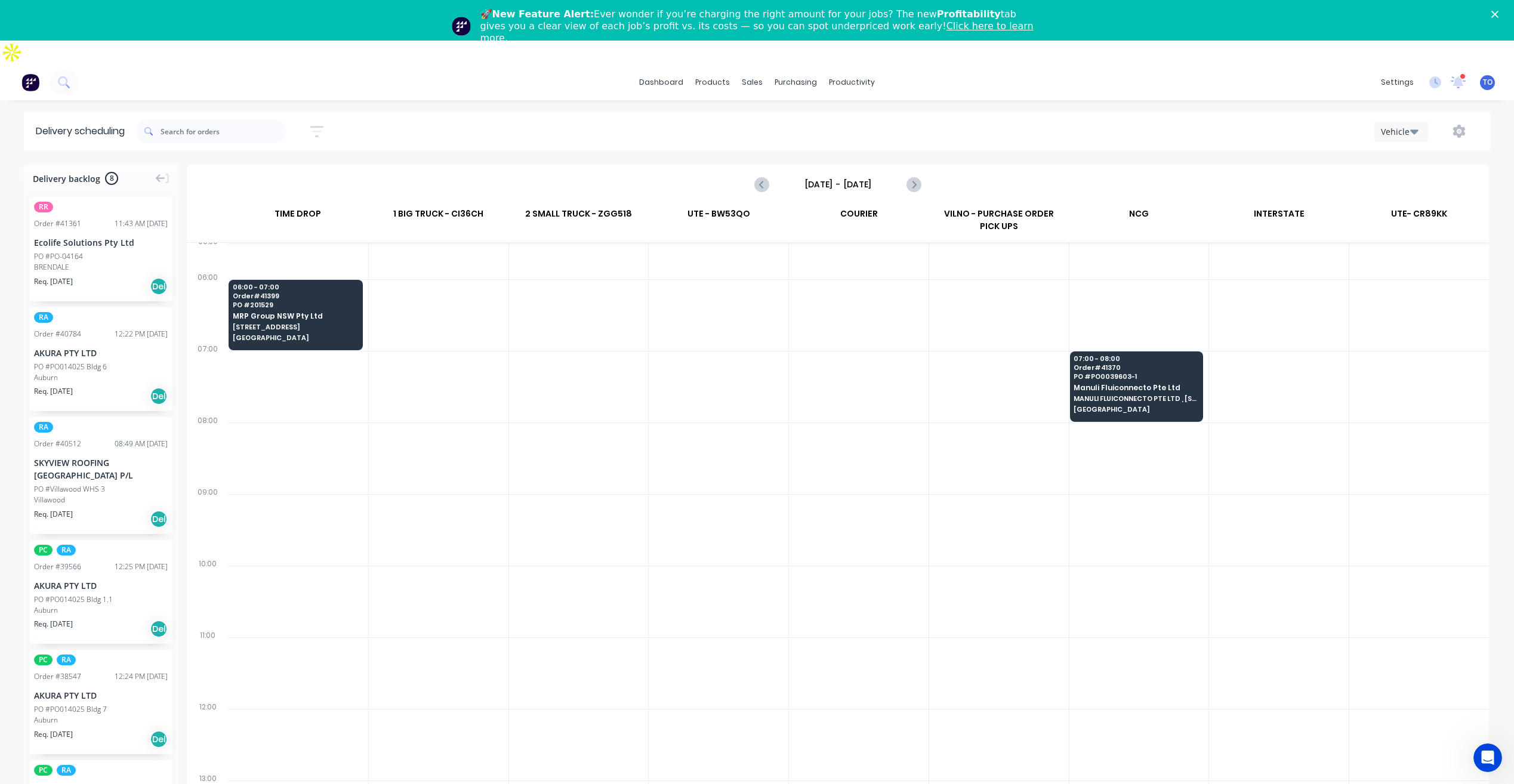
scroll to position [0, 0]
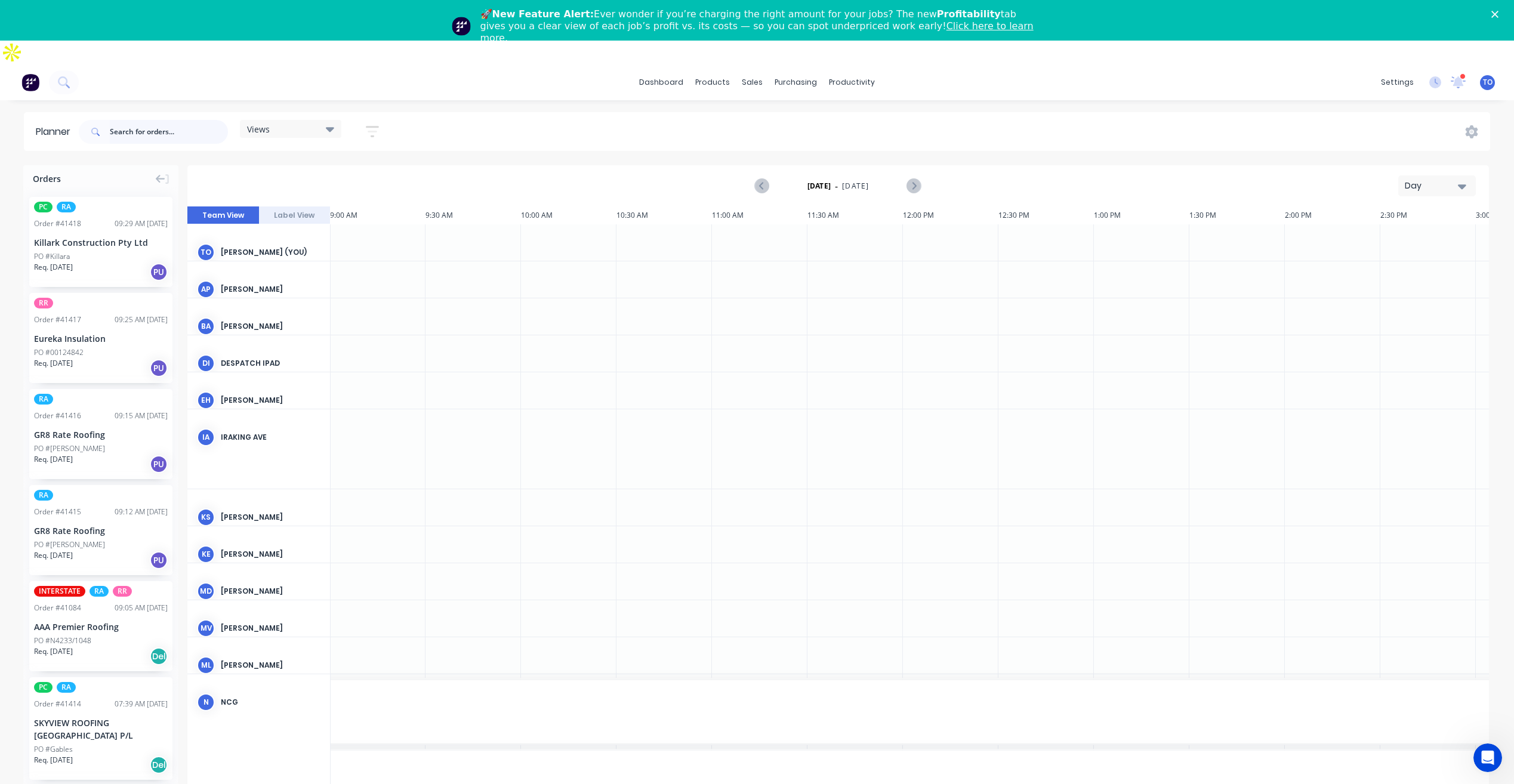
click at [153, 120] on input "text" at bounding box center [169, 131] width 118 height 24
paste input "41410"
type input "41410"
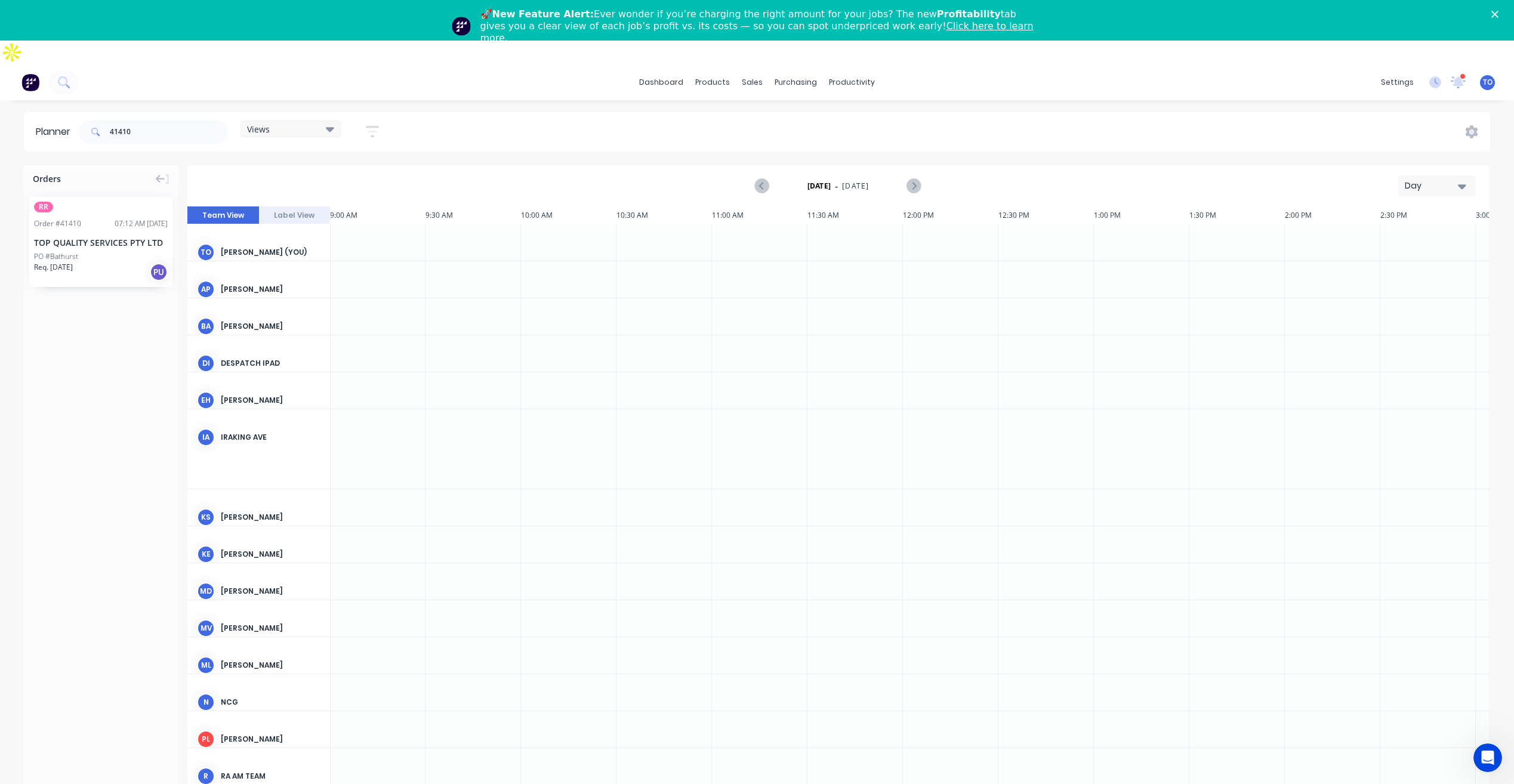
click at [68, 236] on div "TOP QUALITY SERVICES PTY LTD" at bounding box center [101, 243] width 134 height 12
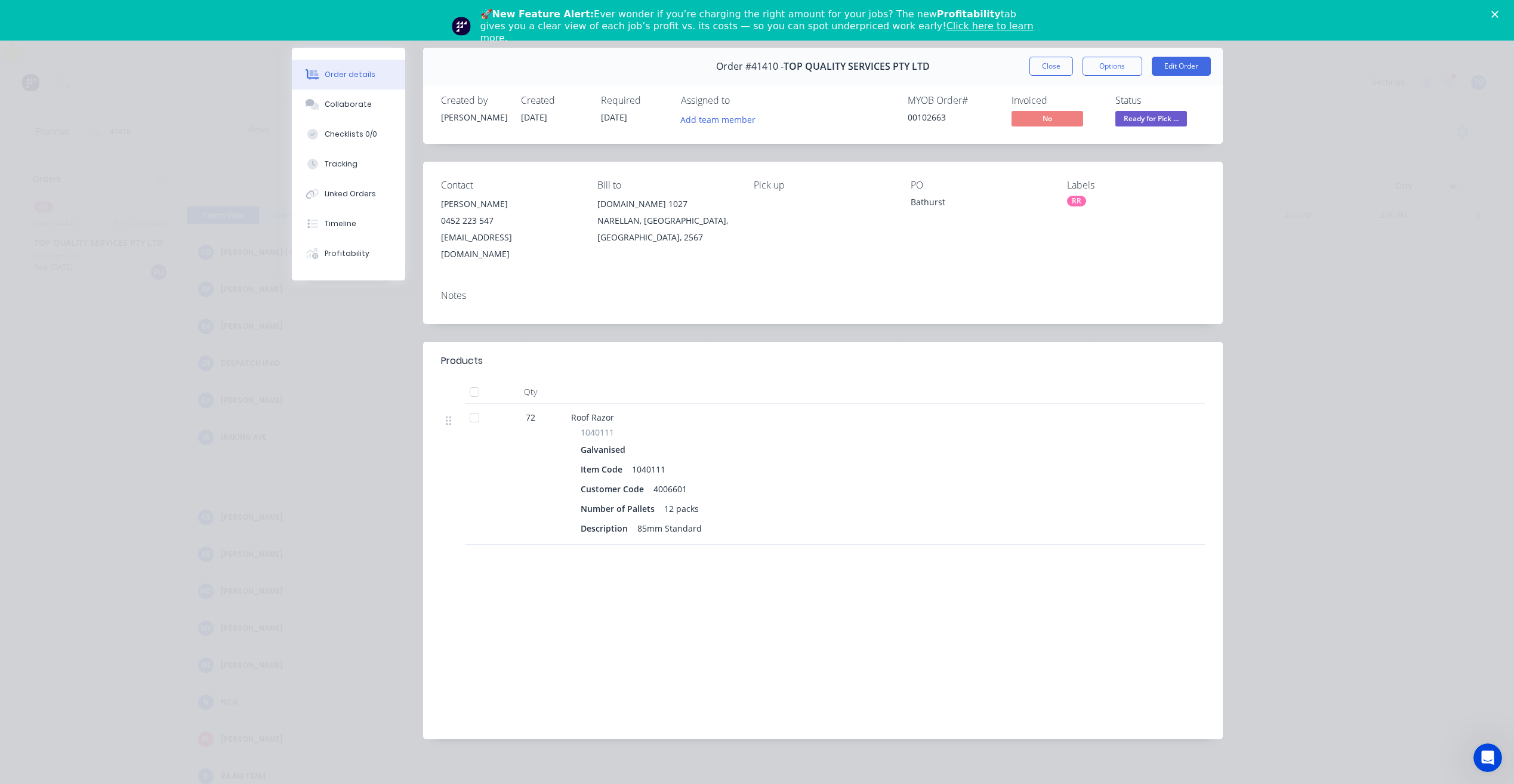
click at [765, 220] on div "Pick up" at bounding box center [823, 220] width 137 height 83
